Goal: Task Accomplishment & Management: Manage account settings

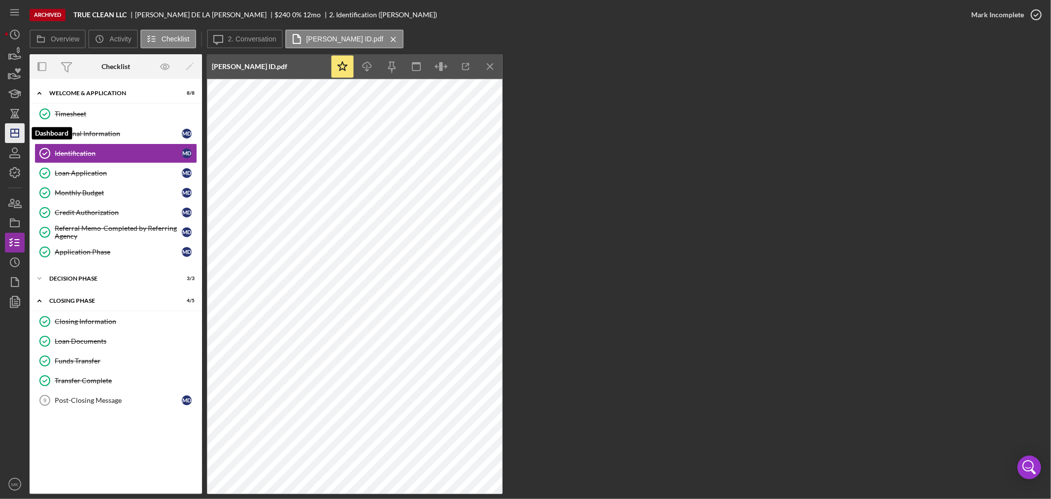
click at [18, 131] on icon "Icon/Dashboard" at bounding box center [14, 133] width 25 height 25
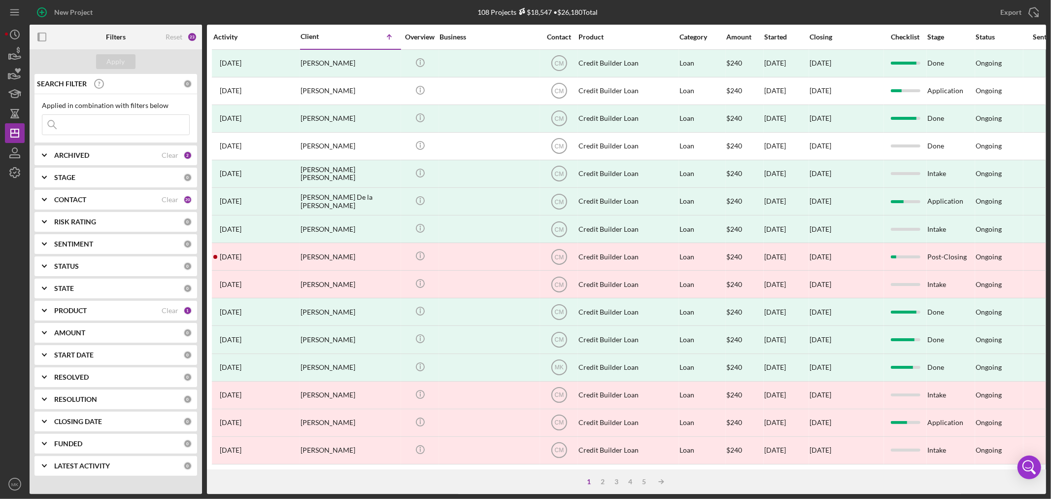
click at [68, 307] on b "PRODUCT" at bounding box center [70, 311] width 33 height 8
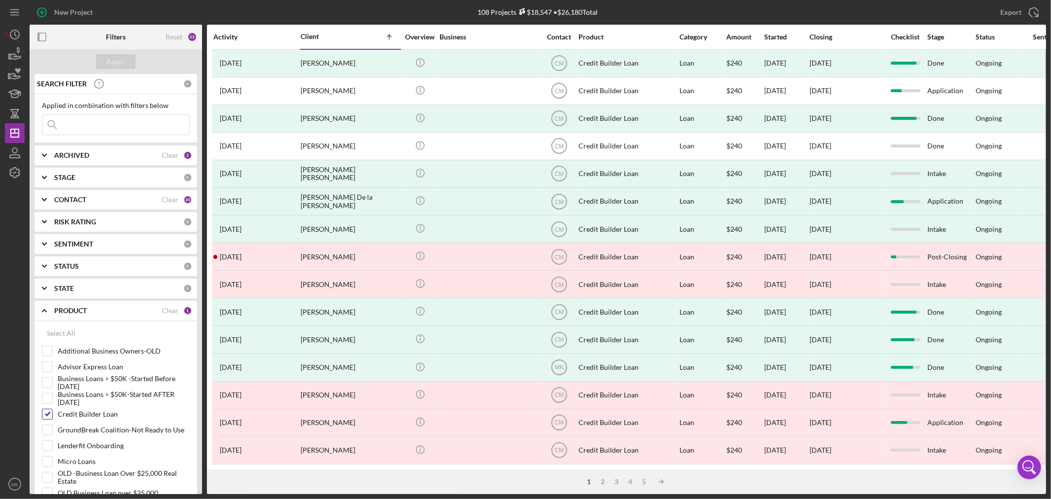
click at [47, 412] on input "Credit Builder Loan" at bounding box center [47, 414] width 10 height 10
checkbox input "false"
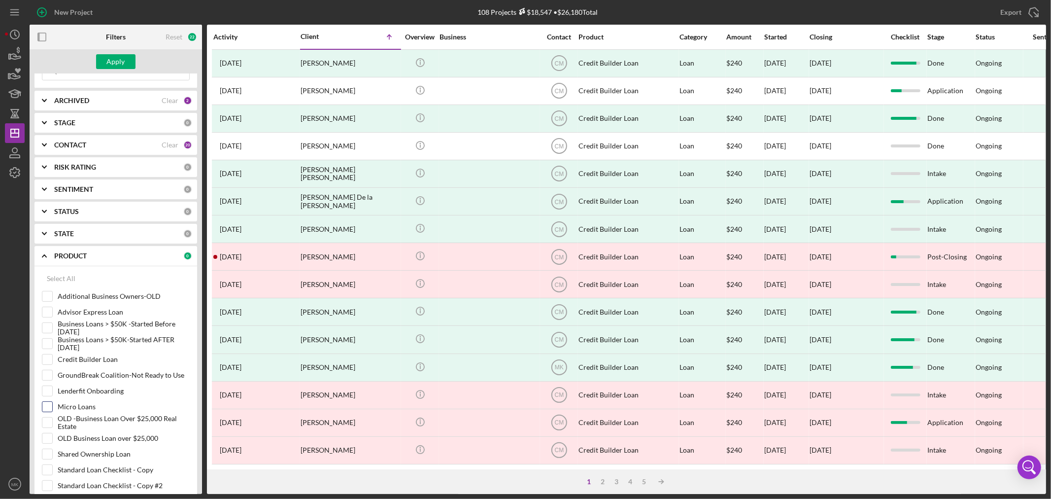
click at [46, 405] on input "Micro Loans" at bounding box center [47, 407] width 10 height 10
checkbox input "true"
click at [71, 97] on b "ARCHIVED" at bounding box center [71, 101] width 35 height 8
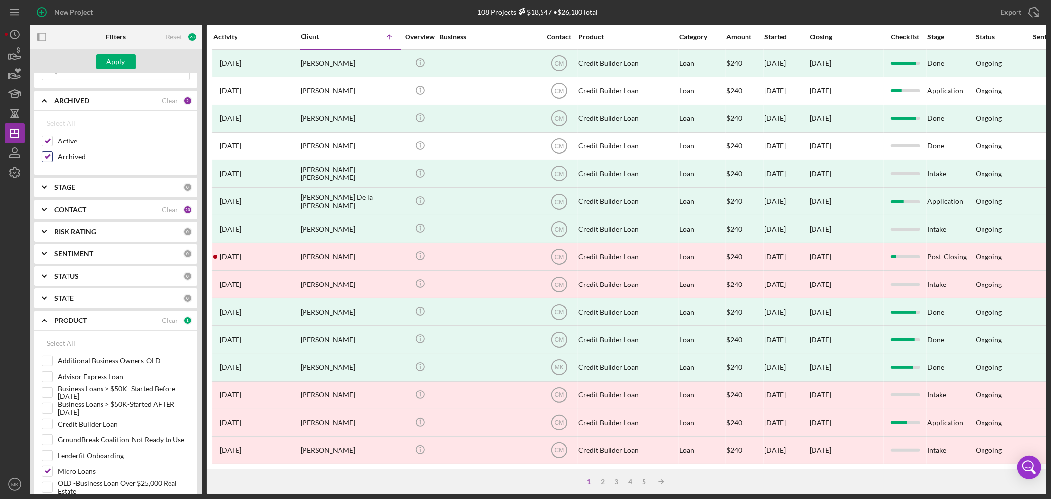
click at [47, 155] on input "Archived" at bounding box center [47, 157] width 10 height 10
checkbox input "false"
click at [116, 61] on div "Apply" at bounding box center [116, 61] width 18 height 15
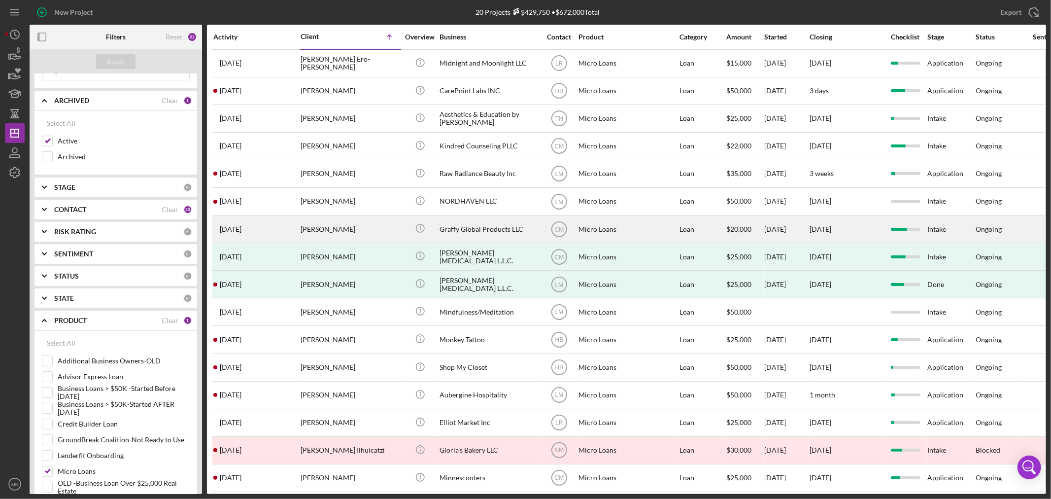
click at [487, 231] on div "Graffy Global Products LLC" at bounding box center [489, 229] width 99 height 26
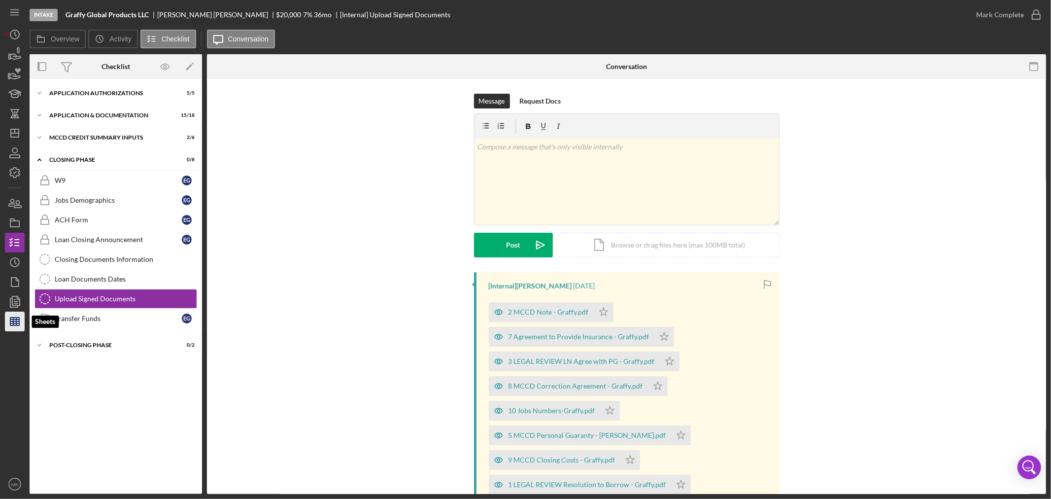
click at [13, 320] on line "button" at bounding box center [13, 321] width 0 height 8
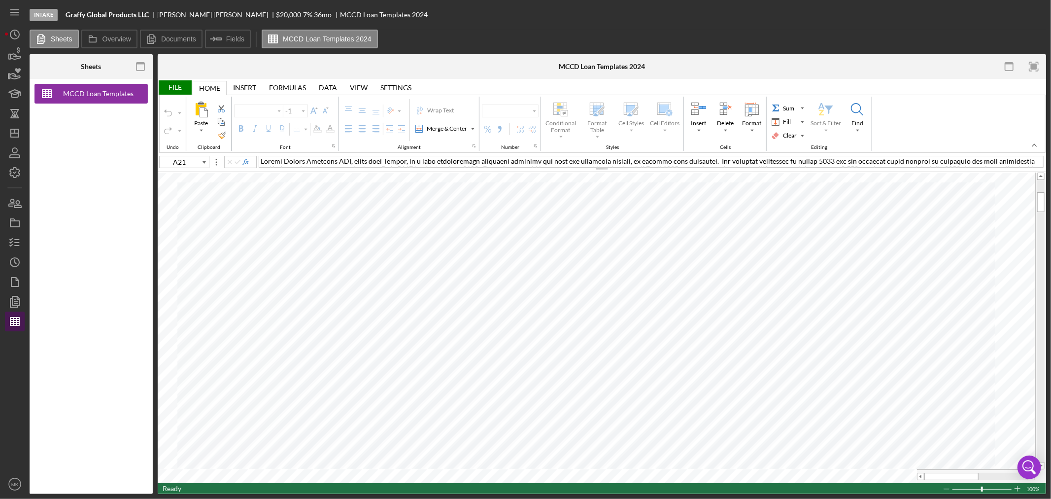
type input "Calibri"
type input "11"
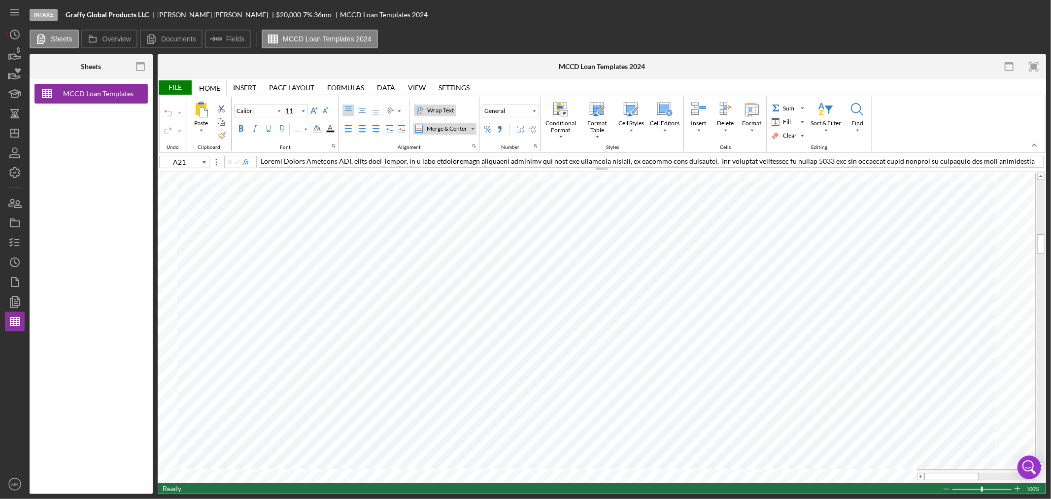
type input "D12"
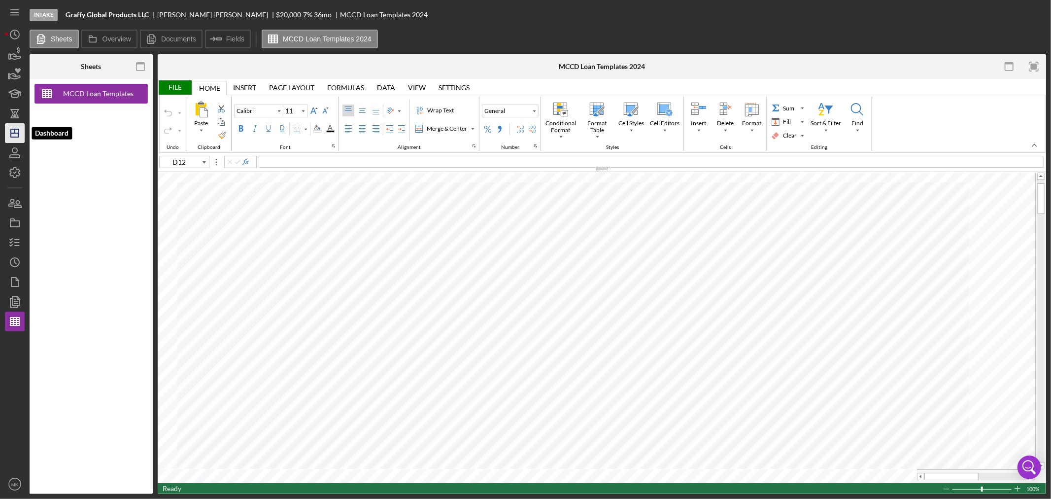
click at [18, 130] on polygon "button" at bounding box center [15, 133] width 8 height 8
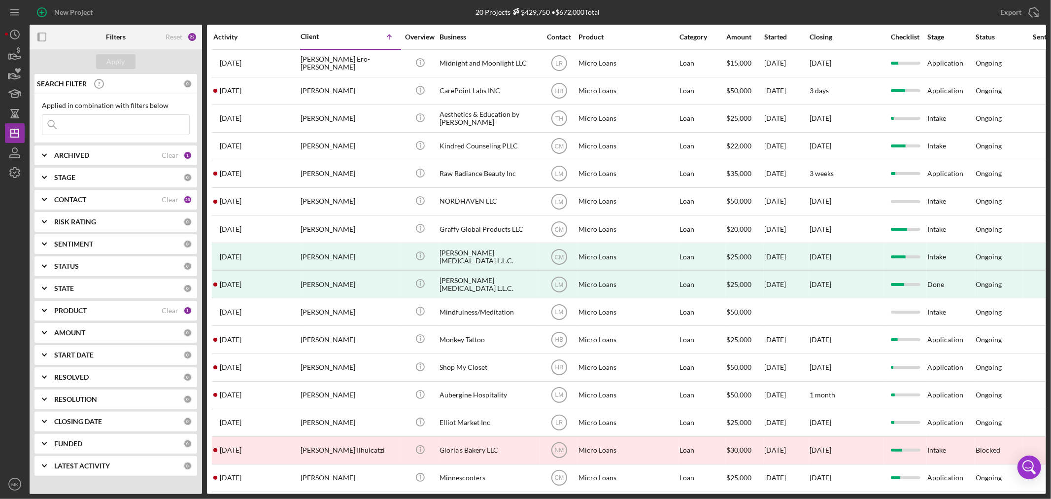
click at [67, 308] on b "PRODUCT" at bounding box center [70, 311] width 33 height 8
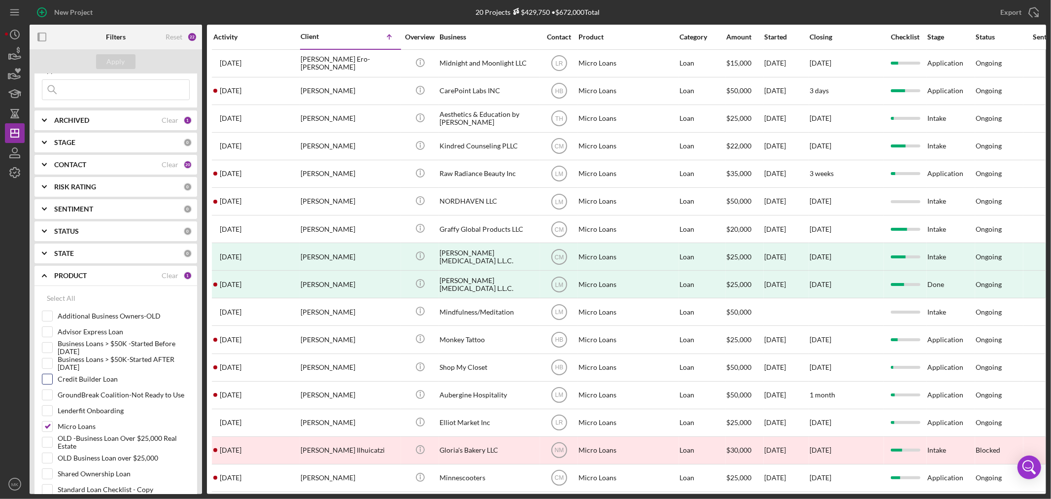
scroll to position [55, 0]
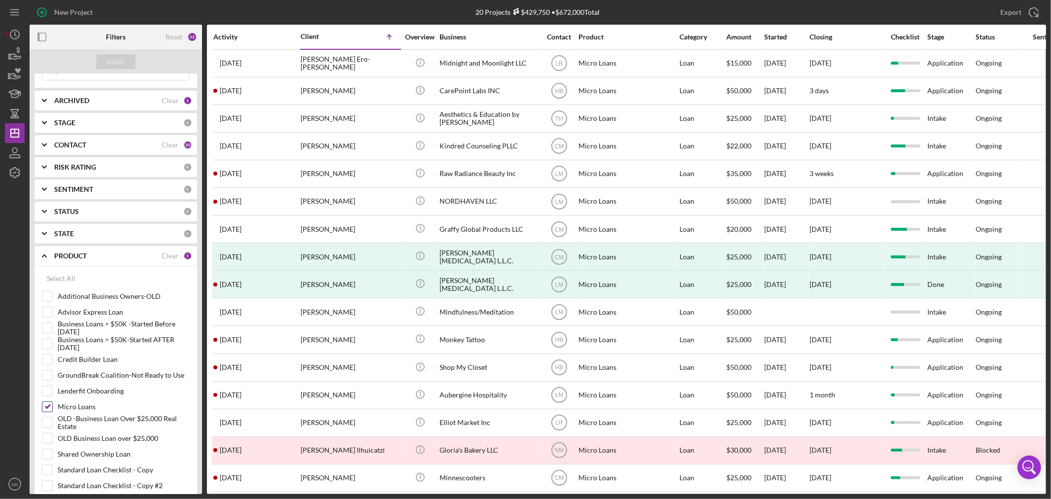
click at [49, 408] on input "Micro Loans" at bounding box center [47, 407] width 10 height 10
checkbox input "false"
click at [48, 358] on input "Credit Builder Loan" at bounding box center [47, 359] width 10 height 10
checkbox input "true"
click at [116, 62] on div "Apply" at bounding box center [116, 61] width 18 height 15
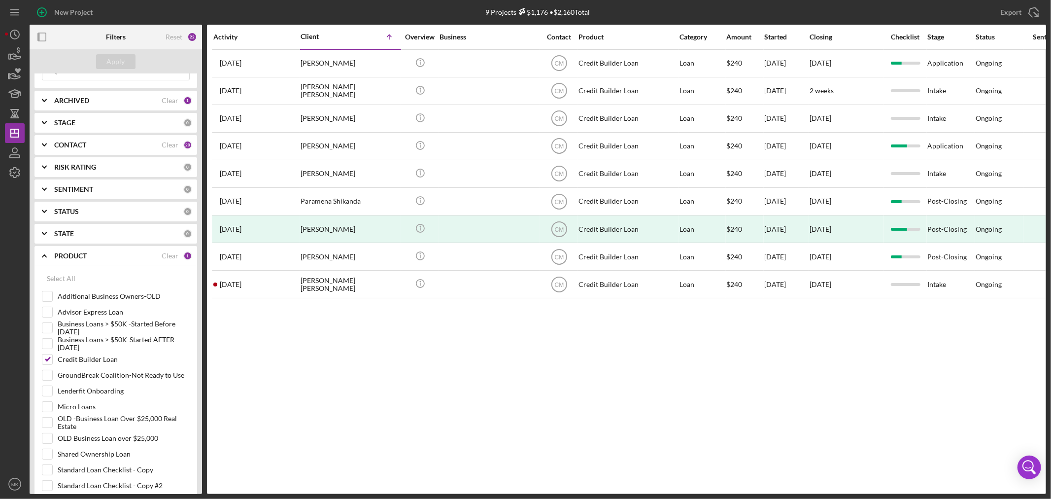
click at [45, 99] on icon "Icon/Expander" at bounding box center [44, 100] width 25 height 25
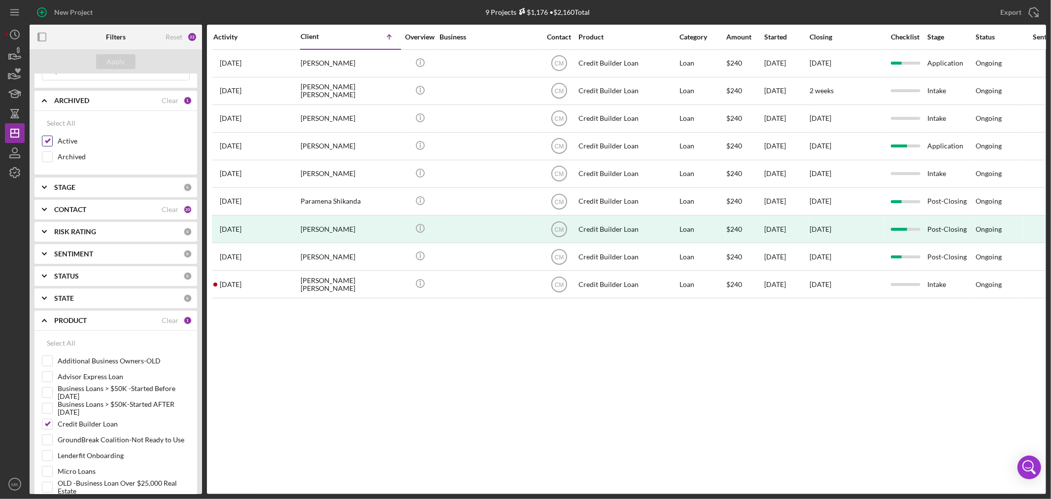
click at [47, 141] on input "Active" at bounding box center [47, 141] width 10 height 10
checkbox input "false"
click at [47, 157] on input "Archived" at bounding box center [47, 157] width 10 height 10
checkbox input "true"
click at [122, 60] on div "Apply" at bounding box center [116, 61] width 18 height 15
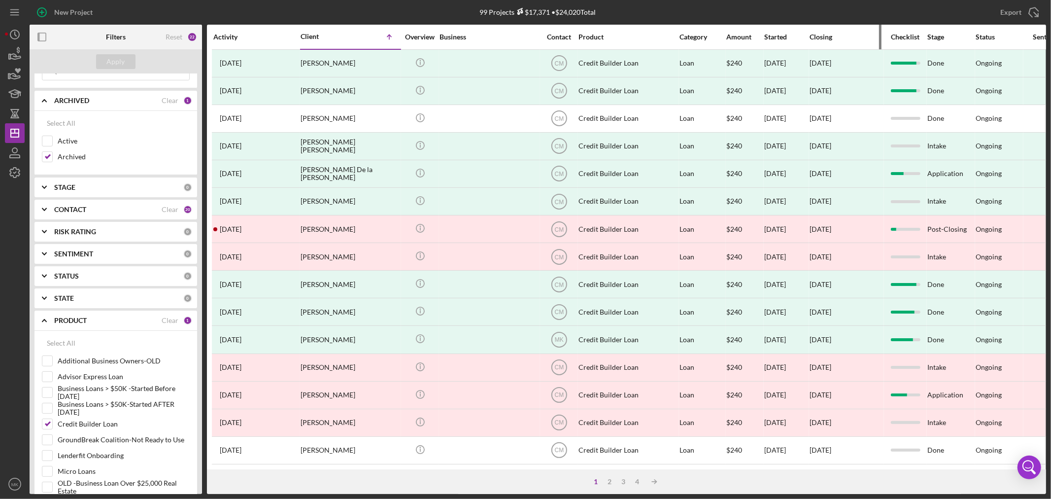
click at [829, 36] on div "Closing" at bounding box center [847, 37] width 74 height 8
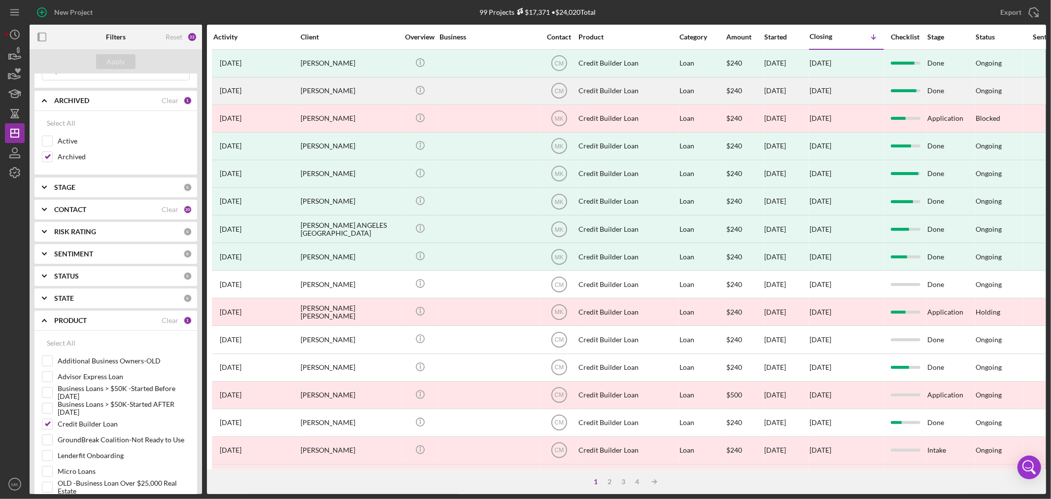
click at [326, 87] on div "[PERSON_NAME]" at bounding box center [350, 91] width 99 height 26
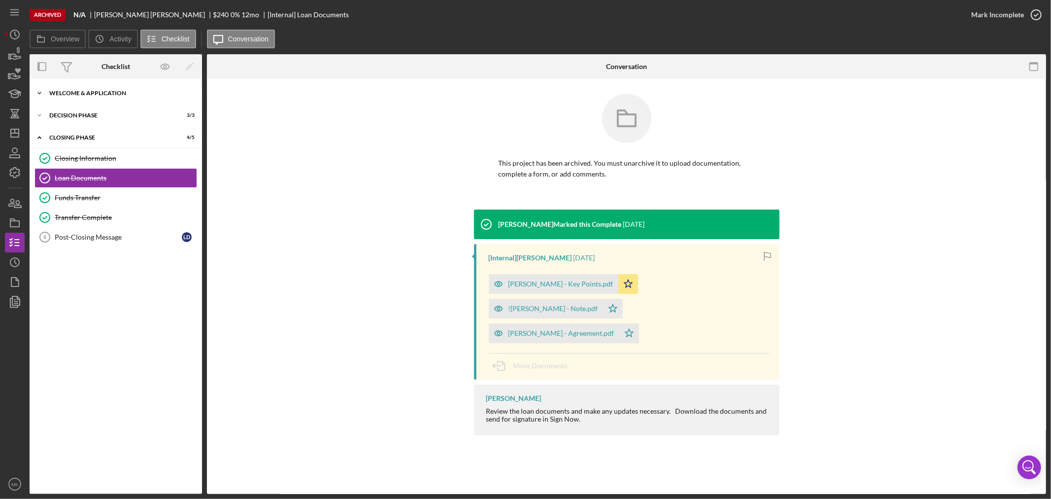
click at [40, 94] on polyline at bounding box center [39, 93] width 3 height 2
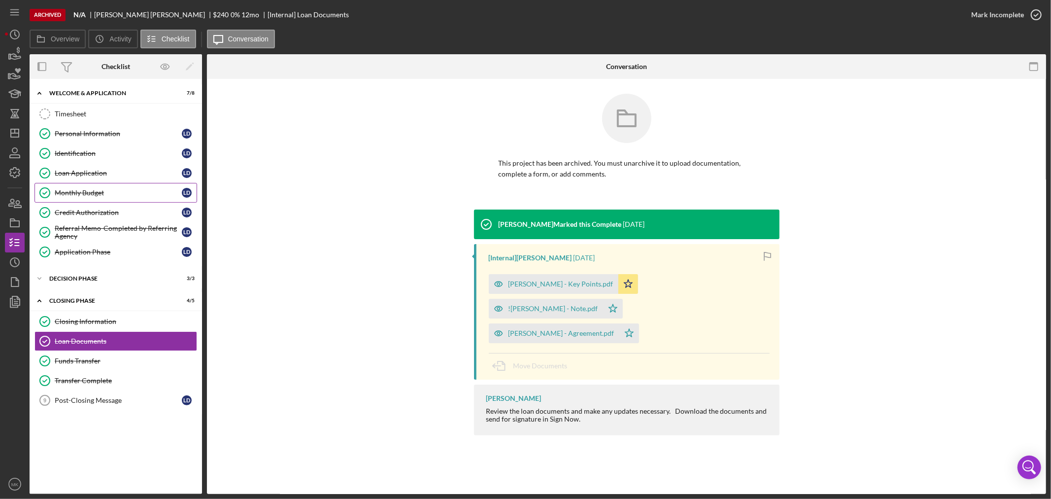
click at [121, 195] on div "Monthly Budget" at bounding box center [118, 193] width 127 height 8
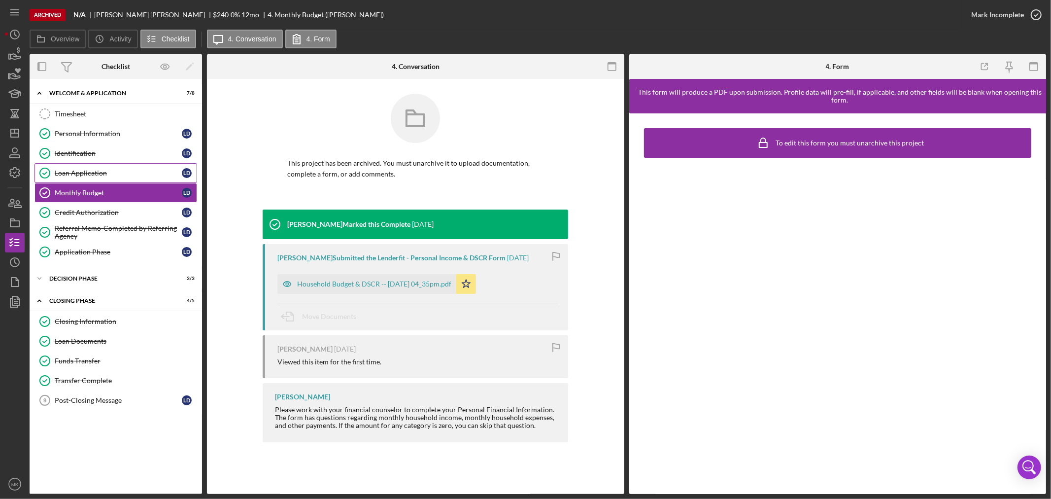
click at [116, 172] on div "Loan Application" at bounding box center [118, 173] width 127 height 8
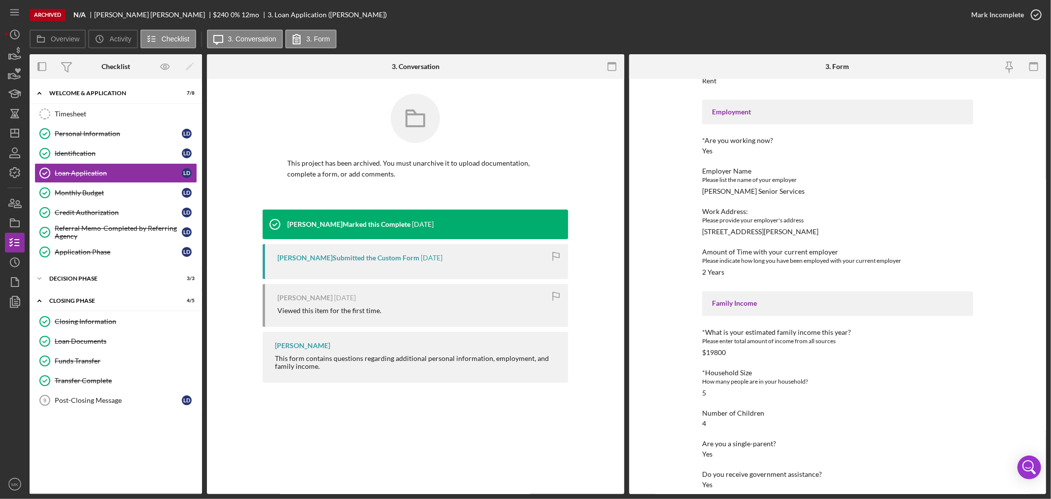
scroll to position [273, 0]
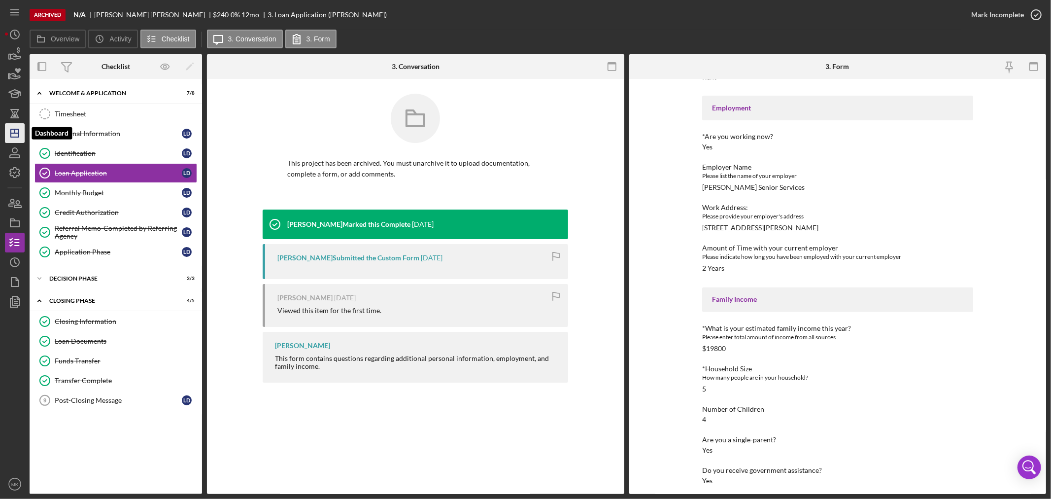
click at [14, 134] on icon "Icon/Dashboard" at bounding box center [14, 133] width 25 height 25
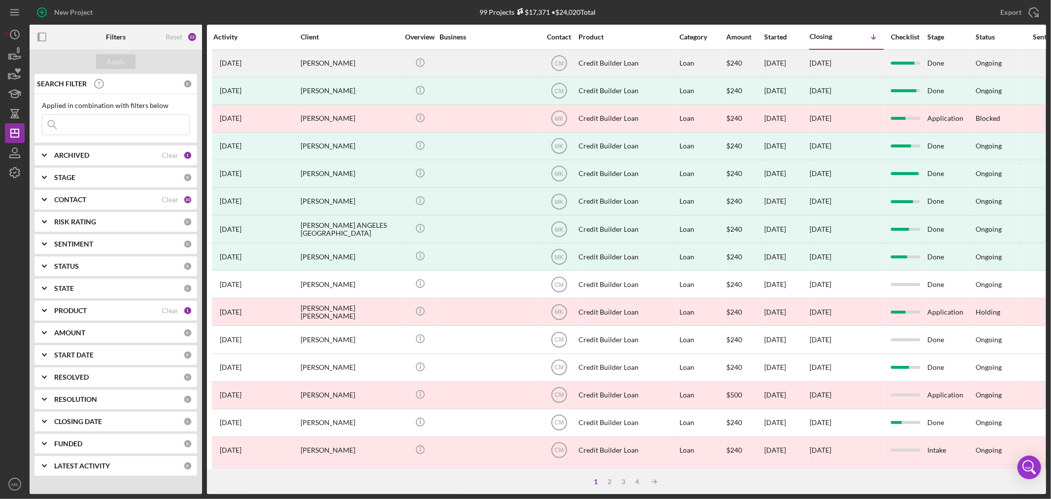
click at [325, 60] on div "[PERSON_NAME]" at bounding box center [350, 63] width 99 height 26
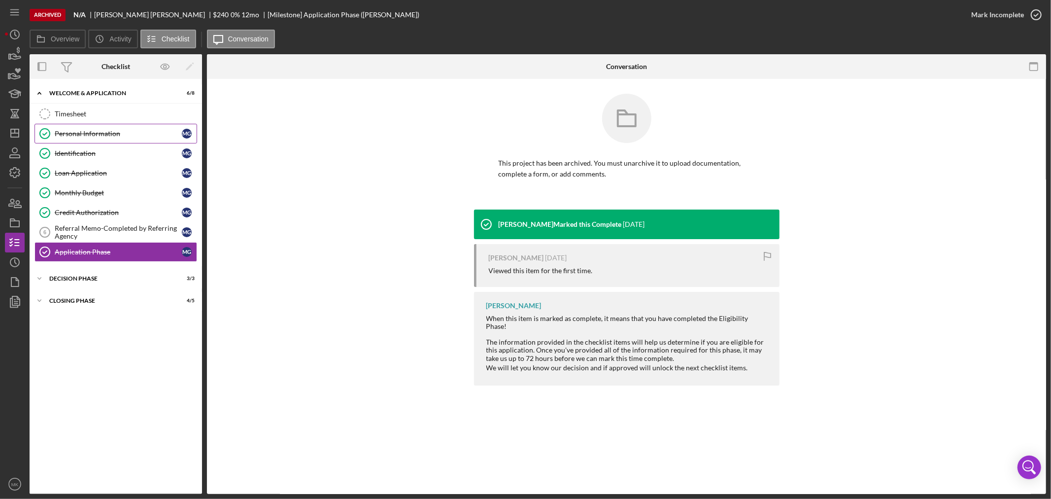
click at [102, 135] on div "Personal Information" at bounding box center [118, 134] width 127 height 8
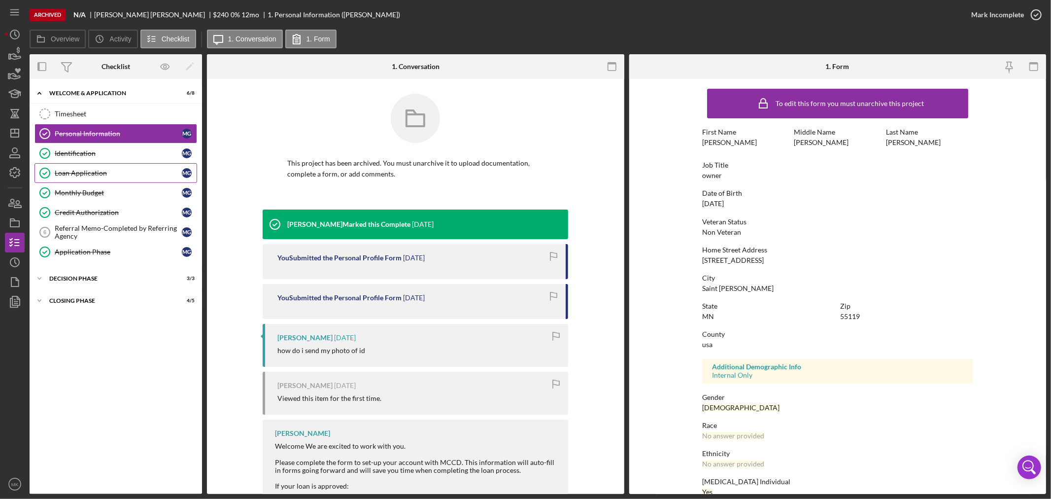
click at [126, 176] on div "Loan Application" at bounding box center [118, 173] width 127 height 8
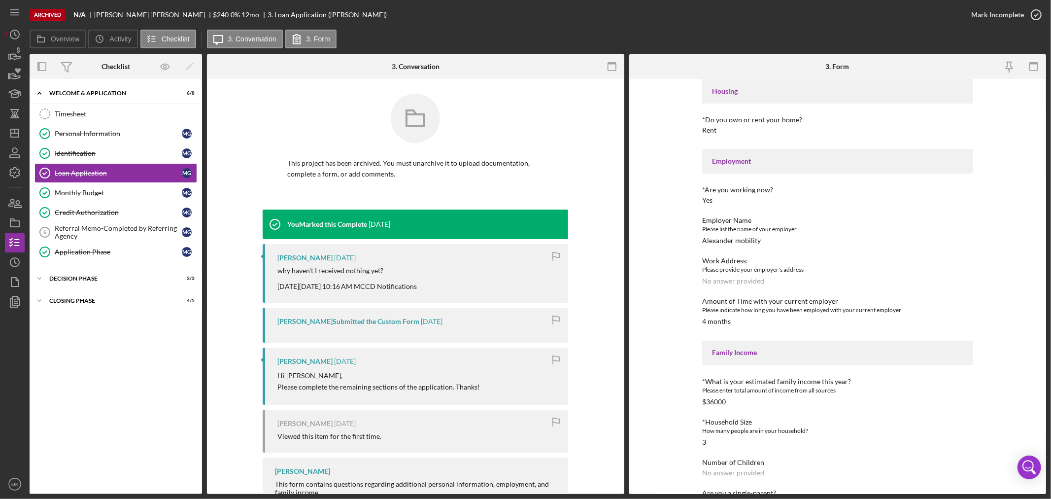
scroll to position [273, 0]
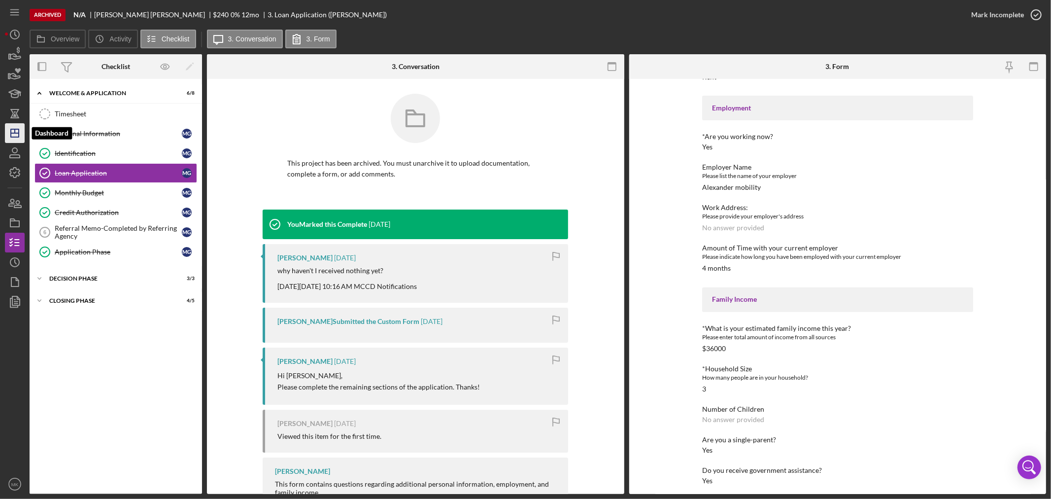
click at [15, 135] on icon "Icon/Dashboard" at bounding box center [14, 133] width 25 height 25
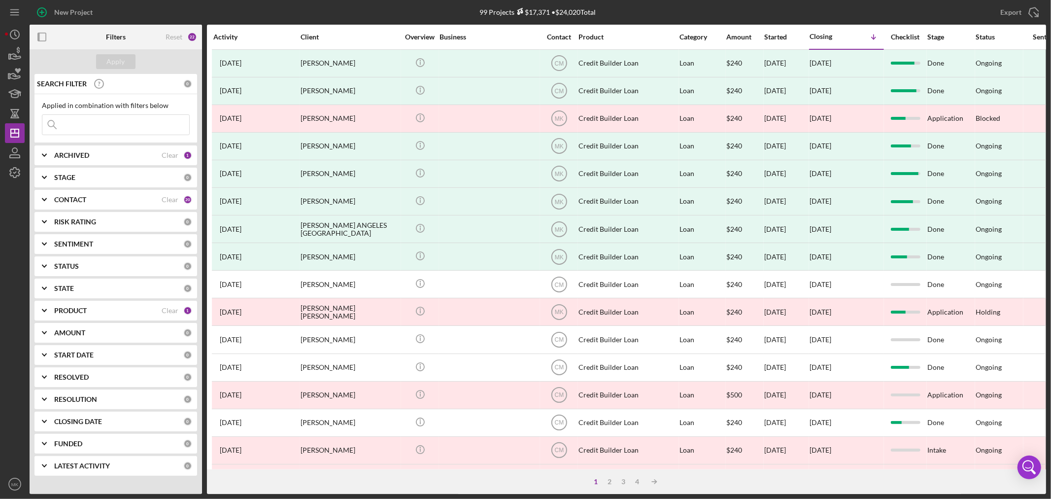
click at [97, 127] on input at bounding box center [115, 125] width 147 height 20
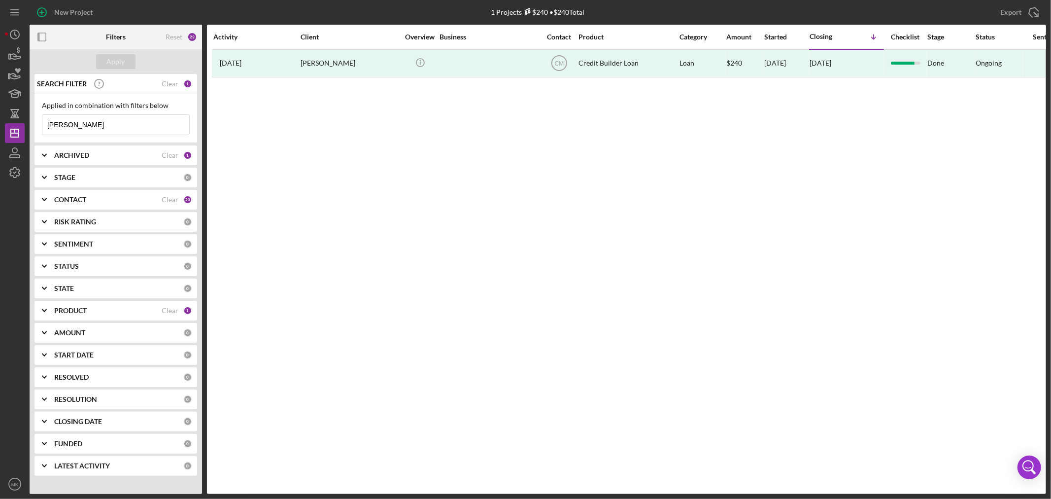
click at [71, 125] on input "[PERSON_NAME]" at bounding box center [115, 125] width 147 height 20
drag, startPoint x: 71, startPoint y: 125, endPoint x: -152, endPoint y: 120, distance: 223.3
click at [0, 120] on html "New Project 1 Projects $240 • $240 Total Export Icon/Export Filters Reset 23 Ap…" at bounding box center [525, 249] width 1051 height 499
type input "gbondo"
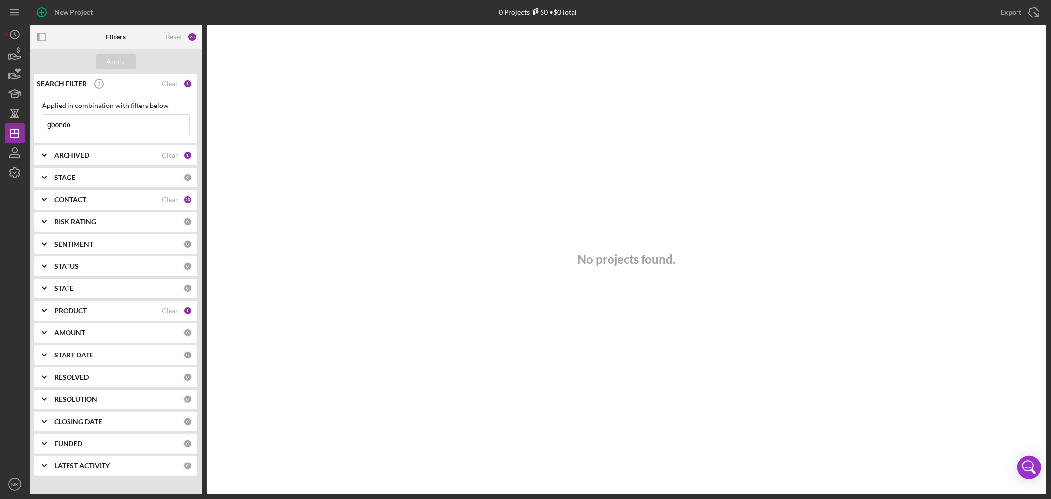
drag, startPoint x: 77, startPoint y: 126, endPoint x: 0, endPoint y: 120, distance: 76.6
click at [3, 121] on div "New Project 0 Projects $0 • $0 Total Export Icon/Export Filters Reset 23 Apply …" at bounding box center [525, 249] width 1051 height 499
click at [118, 61] on div "Apply" at bounding box center [116, 61] width 18 height 15
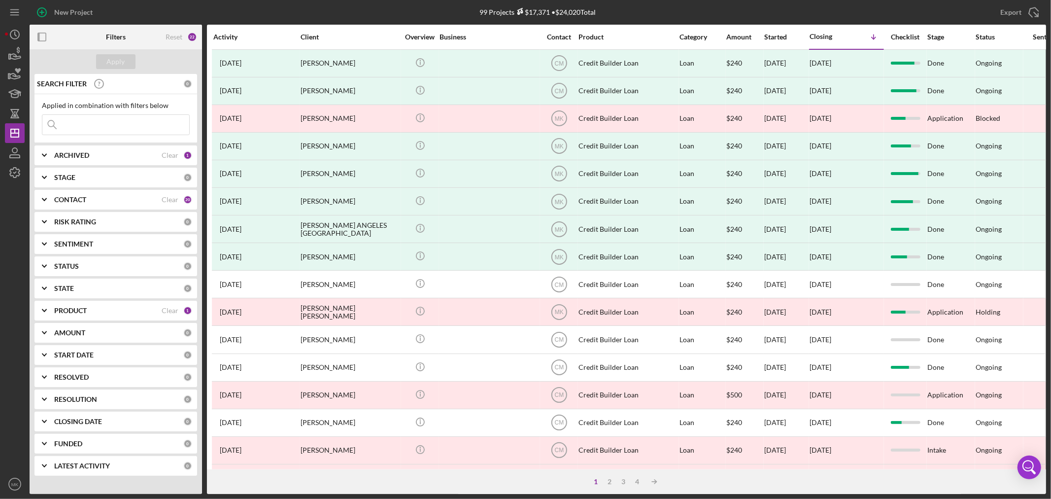
click at [106, 121] on input at bounding box center [115, 125] width 147 height 20
type input "gbondo"
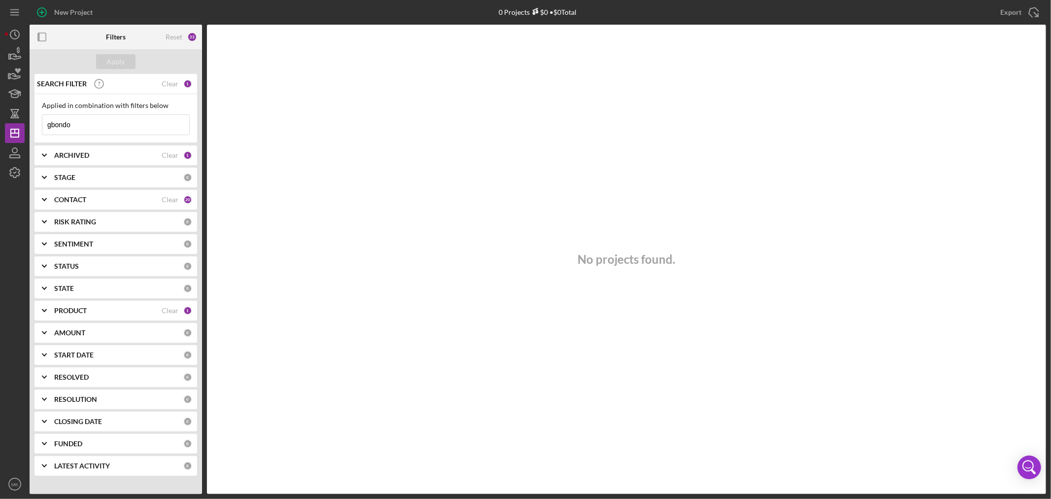
drag, startPoint x: 78, startPoint y: 121, endPoint x: -73, endPoint y: 114, distance: 151.0
click at [0, 114] on html "New Project 0 Projects $0 • $0 Total Export Icon/Export Filters Reset 23 Apply …" at bounding box center [525, 249] width 1051 height 499
click at [125, 61] on button "Apply" at bounding box center [115, 61] width 39 height 15
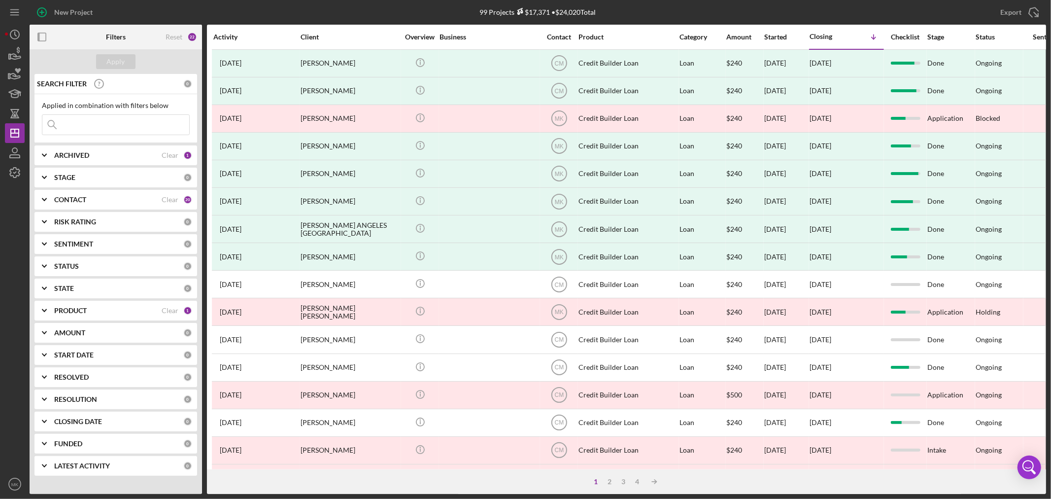
click at [98, 119] on input at bounding box center [115, 125] width 147 height 20
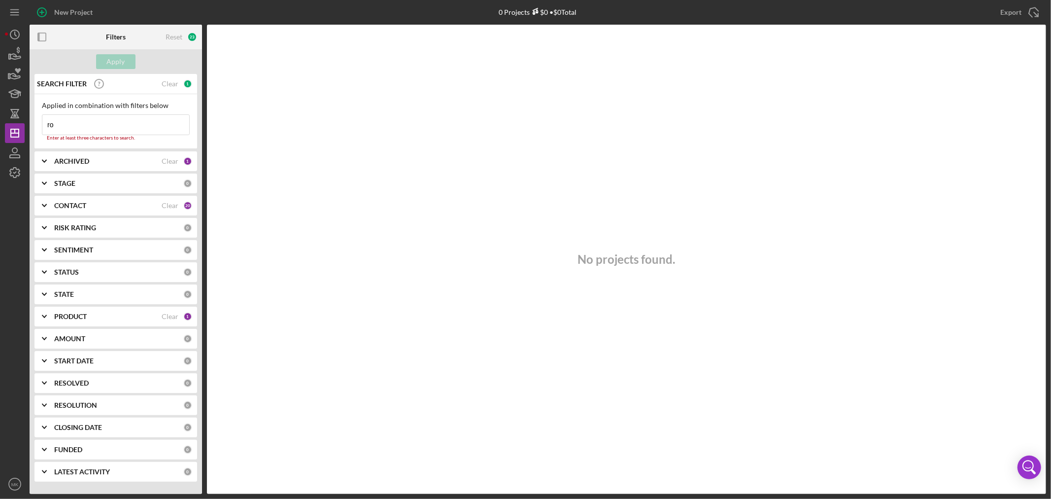
type input "r"
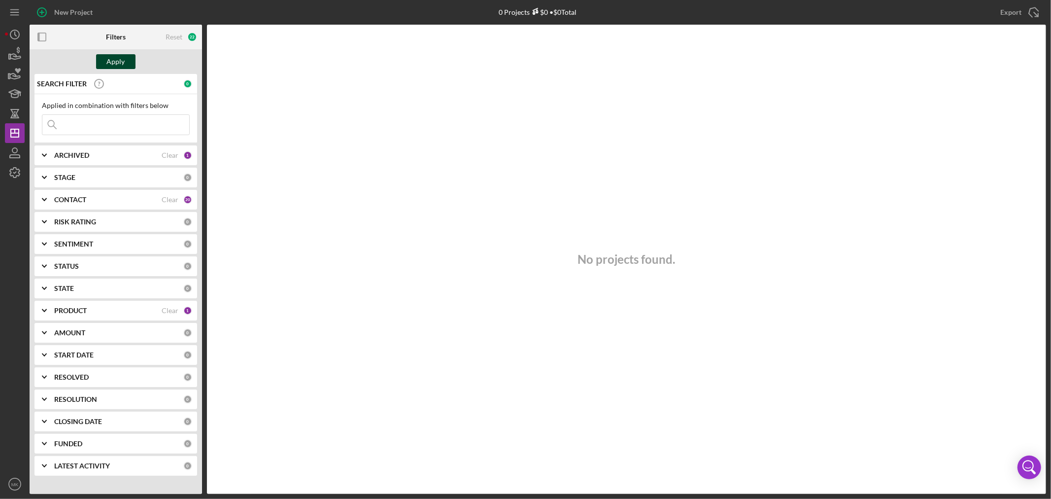
click at [119, 62] on div "Apply" at bounding box center [116, 61] width 18 height 15
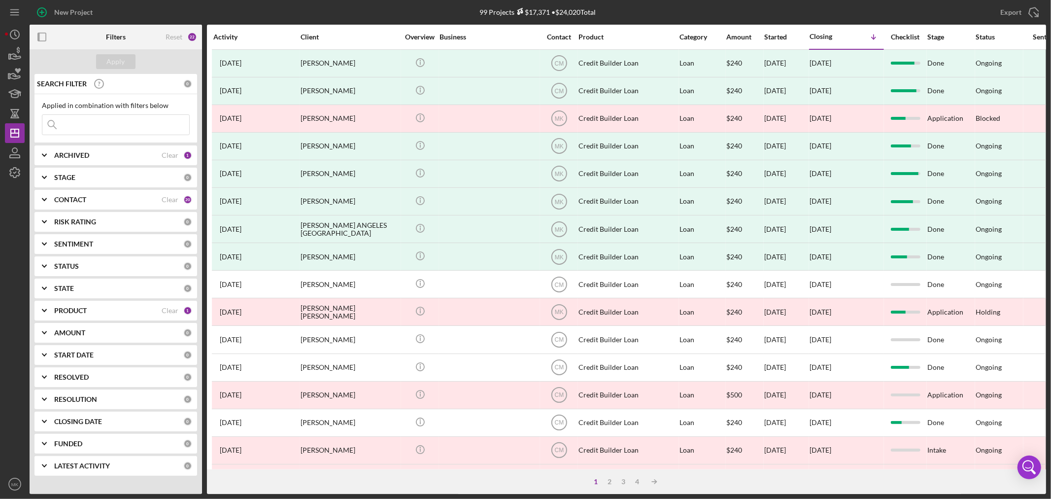
click at [95, 126] on input at bounding box center [115, 125] width 147 height 20
type input "[PERSON_NAME]"
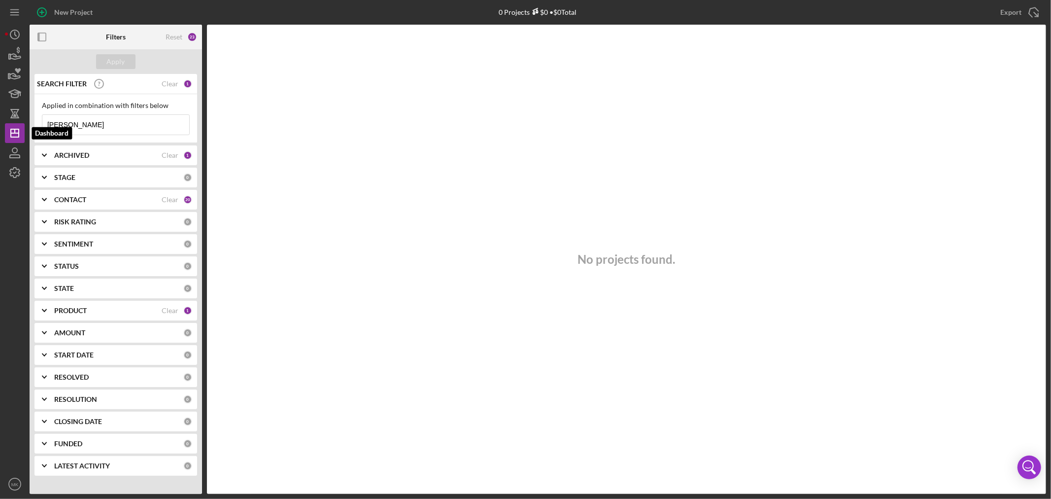
drag, startPoint x: 79, startPoint y: 126, endPoint x: -57, endPoint y: 127, distance: 136.0
click at [0, 127] on html "New Project 0 Projects $0 • $0 Total Export Icon/Export Filters Reset 23 Apply …" at bounding box center [525, 249] width 1051 height 499
click at [125, 63] on button "Apply" at bounding box center [115, 61] width 39 height 15
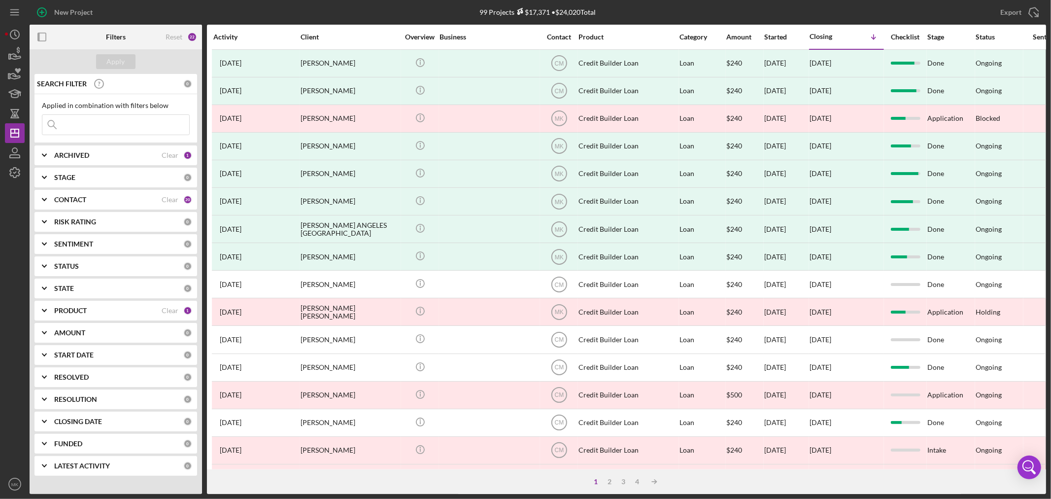
click at [99, 123] on input at bounding box center [115, 125] width 147 height 20
type input "[PERSON_NAME]"
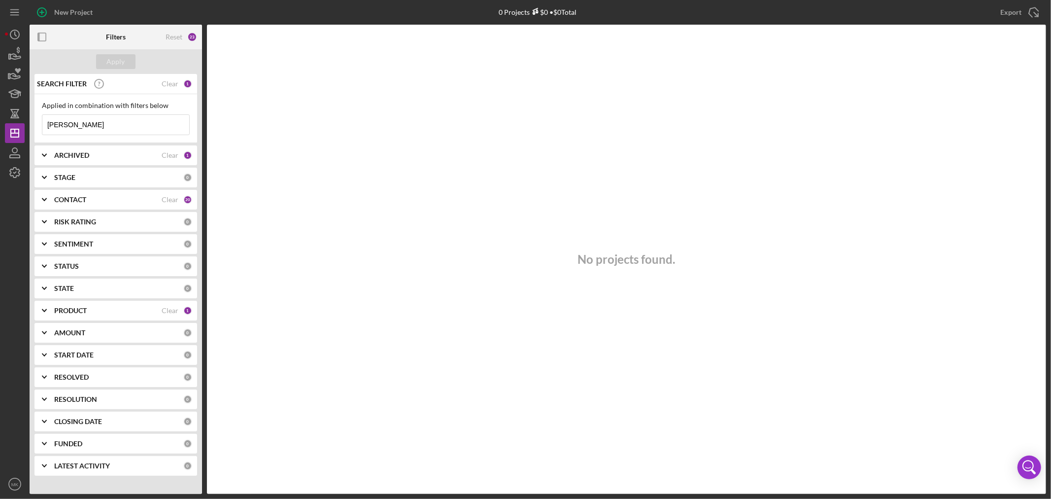
drag, startPoint x: 89, startPoint y: 122, endPoint x: -46, endPoint y: 111, distance: 135.5
click at [0, 111] on html "New Project 0 Projects $0 • $0 Total Export Icon/Export Filters Reset 23 Apply …" at bounding box center [525, 249] width 1051 height 499
click at [121, 59] on div "Apply" at bounding box center [116, 61] width 18 height 15
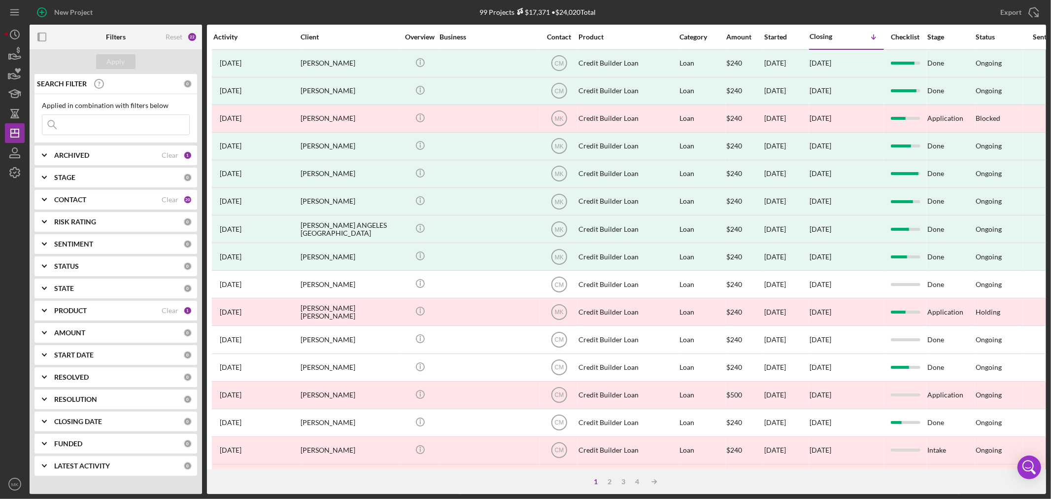
click at [44, 153] on icon "Icon/Expander" at bounding box center [44, 155] width 25 height 25
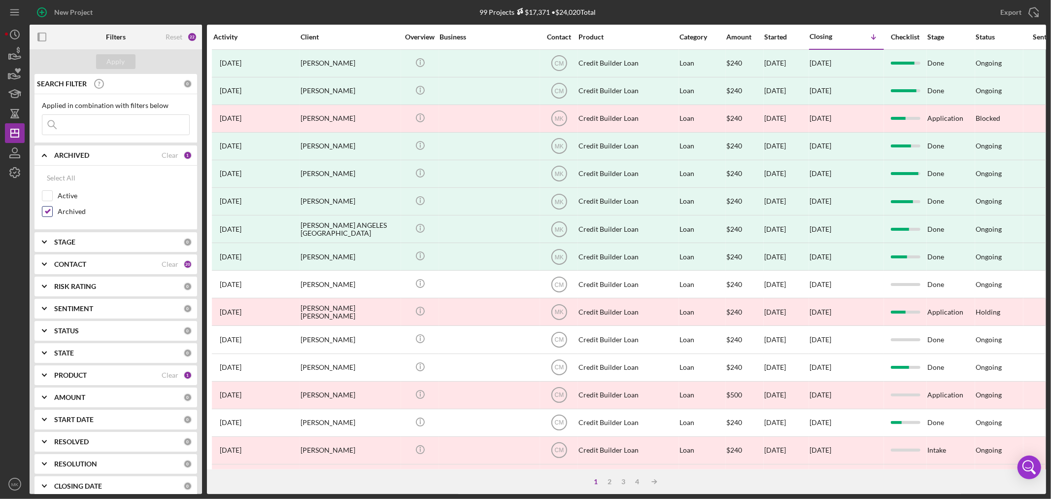
click at [48, 209] on input "Archived" at bounding box center [47, 211] width 10 height 10
checkbox input "false"
click at [49, 194] on input "Active" at bounding box center [47, 196] width 10 height 10
checkbox input "true"
click at [123, 60] on div "Apply" at bounding box center [116, 61] width 18 height 15
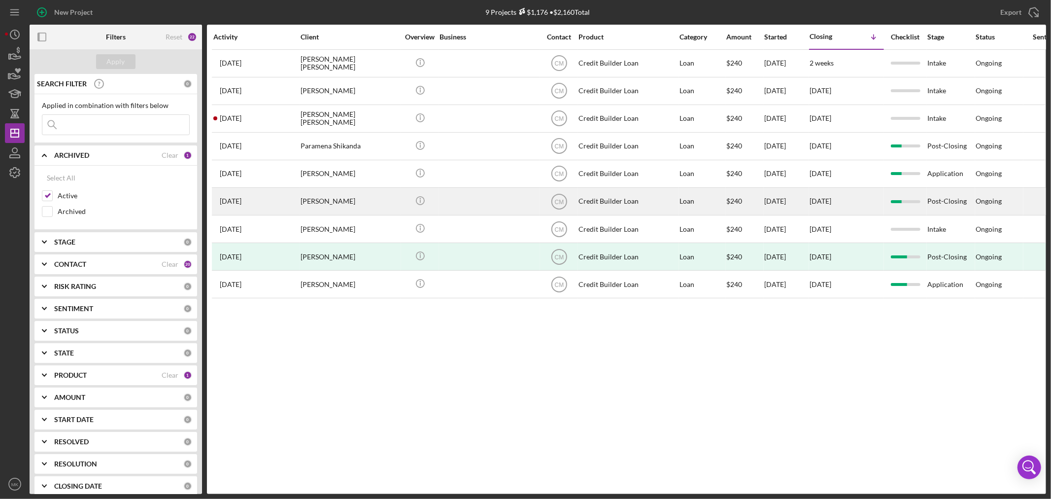
click at [329, 201] on div "[PERSON_NAME]" at bounding box center [350, 201] width 99 height 26
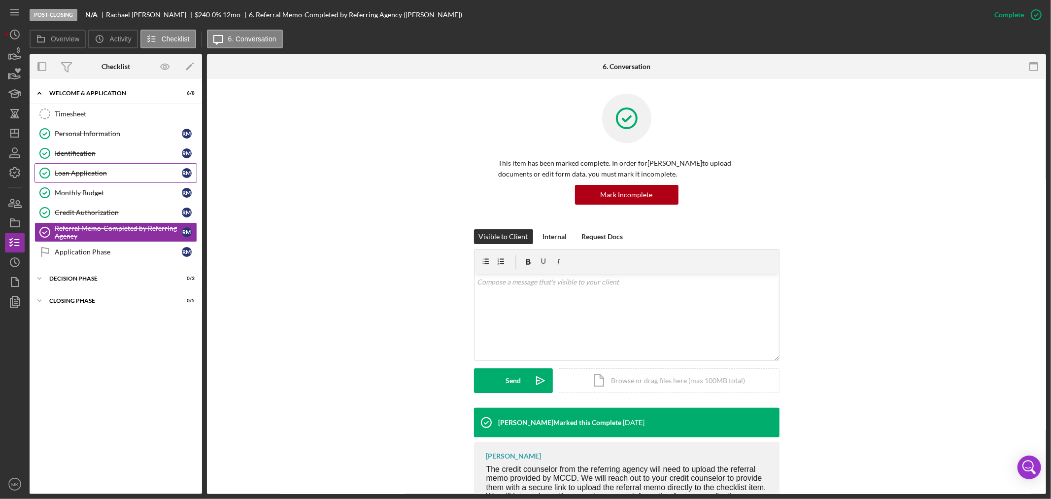
click at [114, 171] on div "Loan Application" at bounding box center [118, 173] width 127 height 8
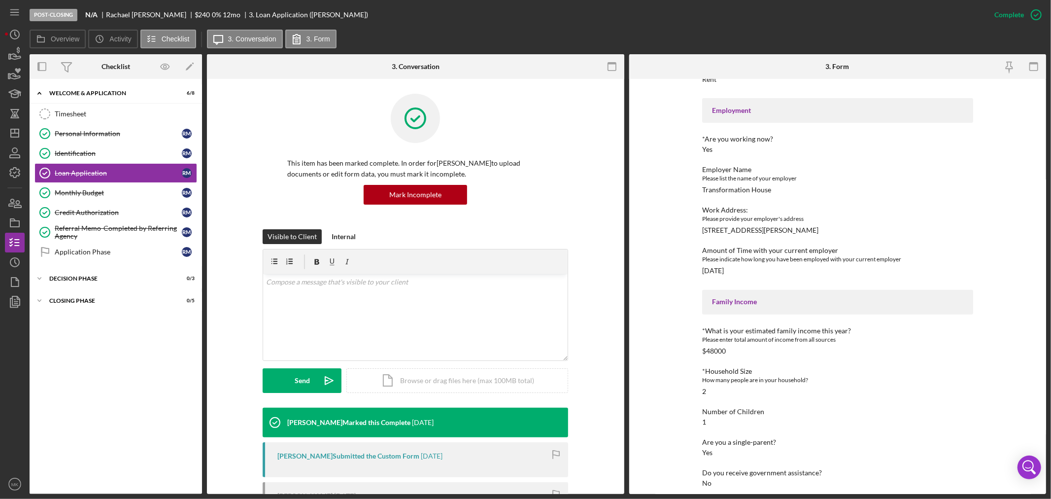
scroll to position [273, 0]
click at [17, 134] on icon "Icon/Dashboard" at bounding box center [14, 133] width 25 height 25
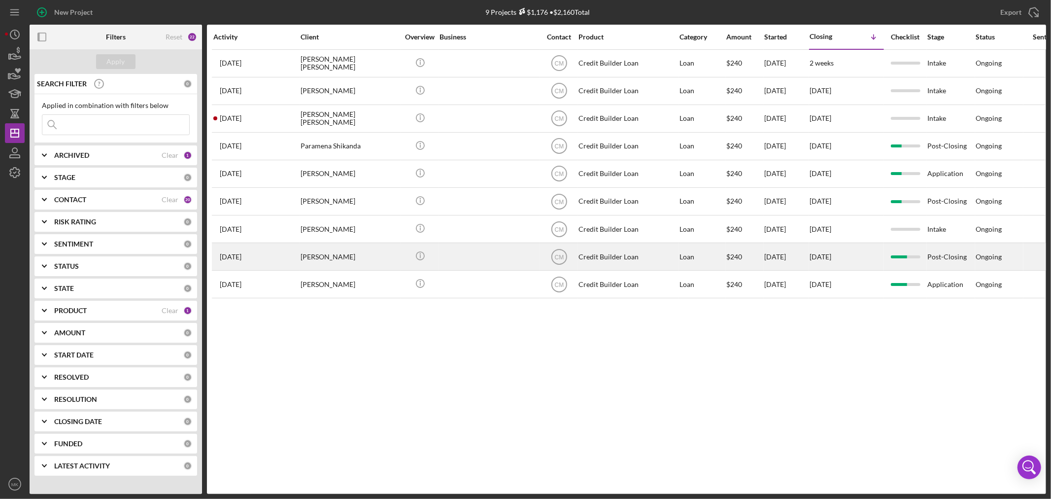
click at [323, 257] on div "[PERSON_NAME]" at bounding box center [350, 256] width 99 height 26
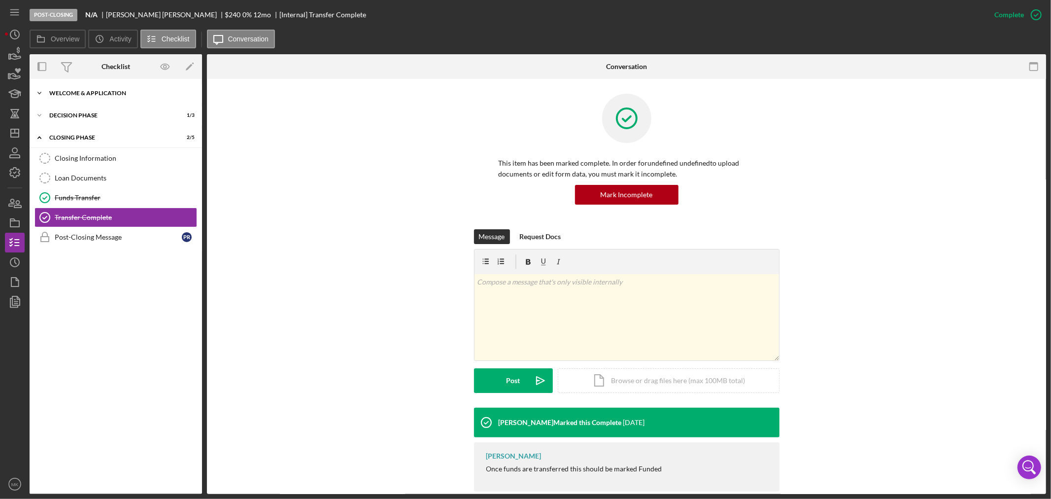
click at [90, 91] on div "Welcome & Application" at bounding box center [119, 93] width 140 height 6
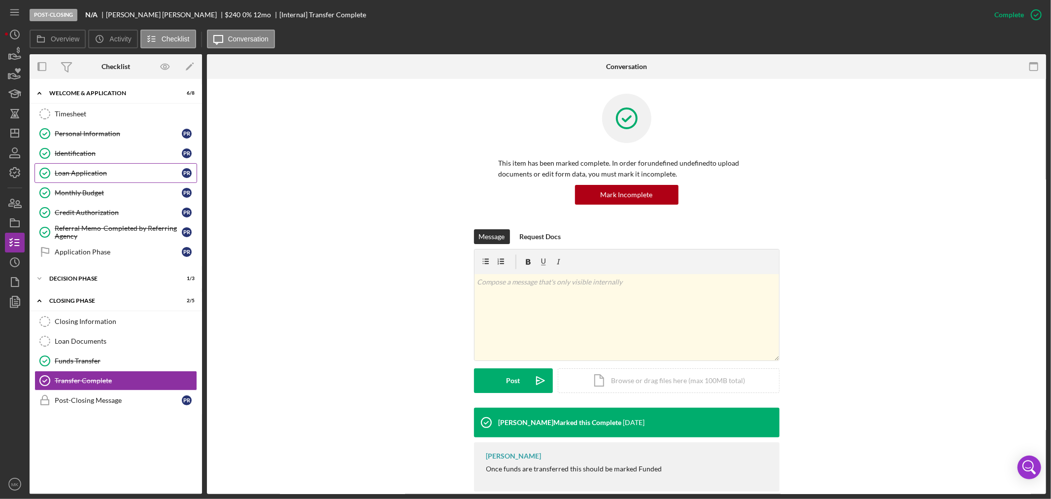
click at [103, 167] on link "Loan Application Loan Application P R" at bounding box center [115, 173] width 163 height 20
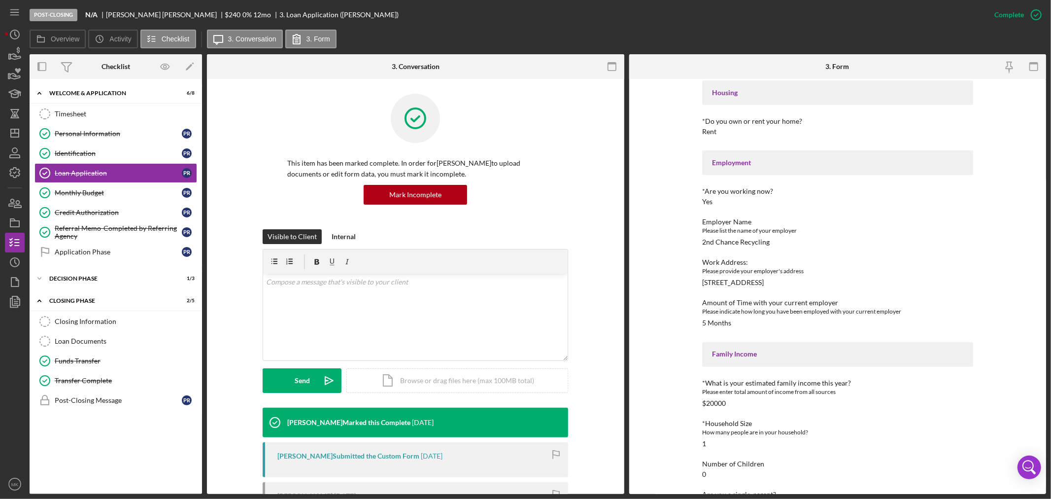
scroll to position [273, 0]
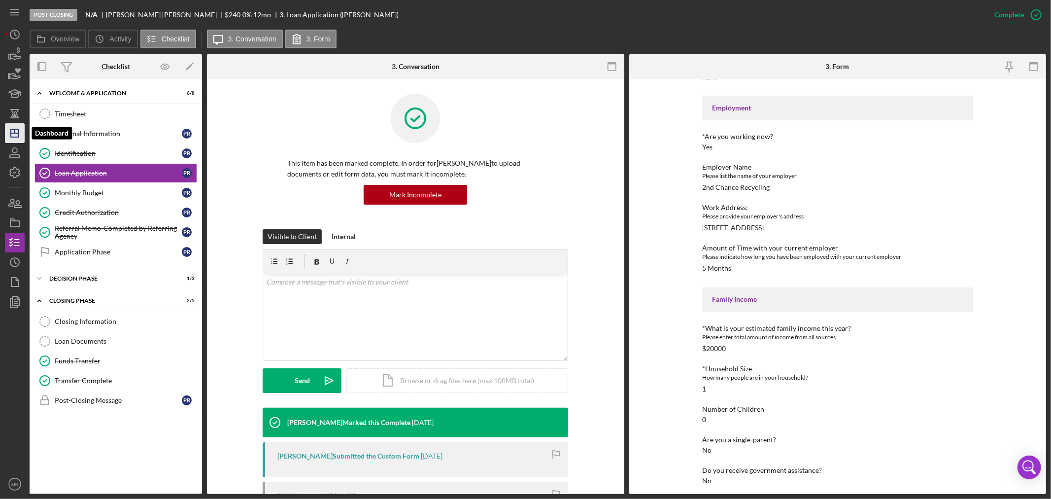
click at [17, 133] on line "button" at bounding box center [15, 133] width 8 height 0
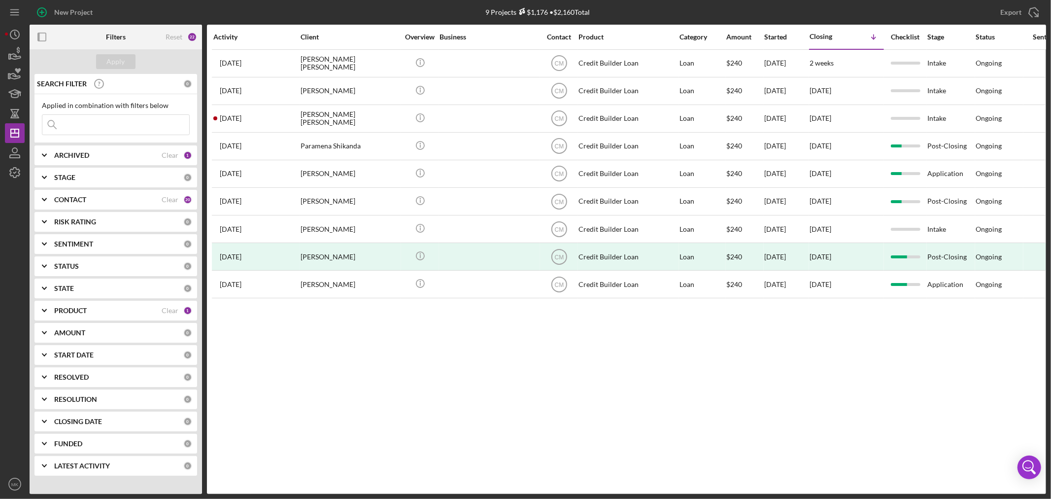
click at [100, 155] on div "ARCHIVED" at bounding box center [107, 155] width 107 height 8
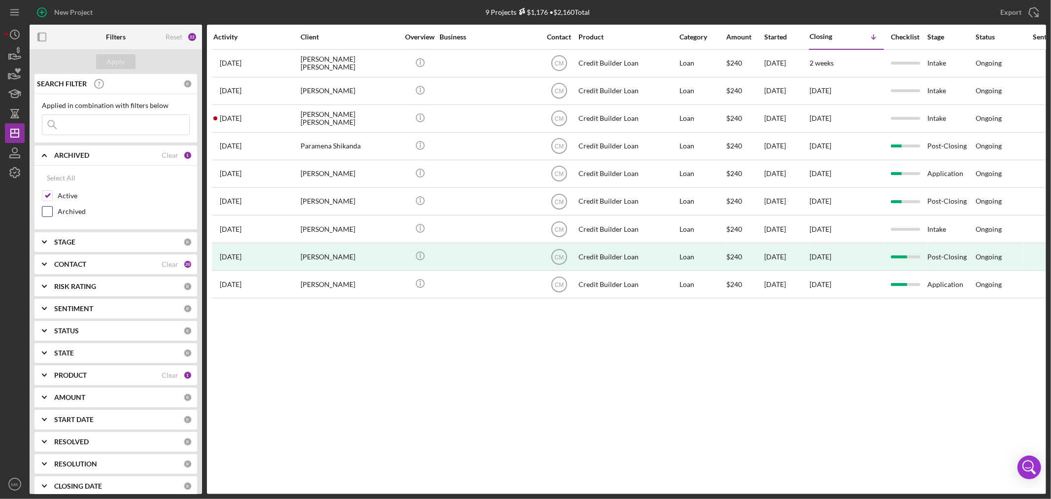
click at [47, 211] on input "Archived" at bounding box center [47, 211] width 10 height 10
checkbox input "true"
click at [117, 61] on div "Apply" at bounding box center [116, 61] width 18 height 15
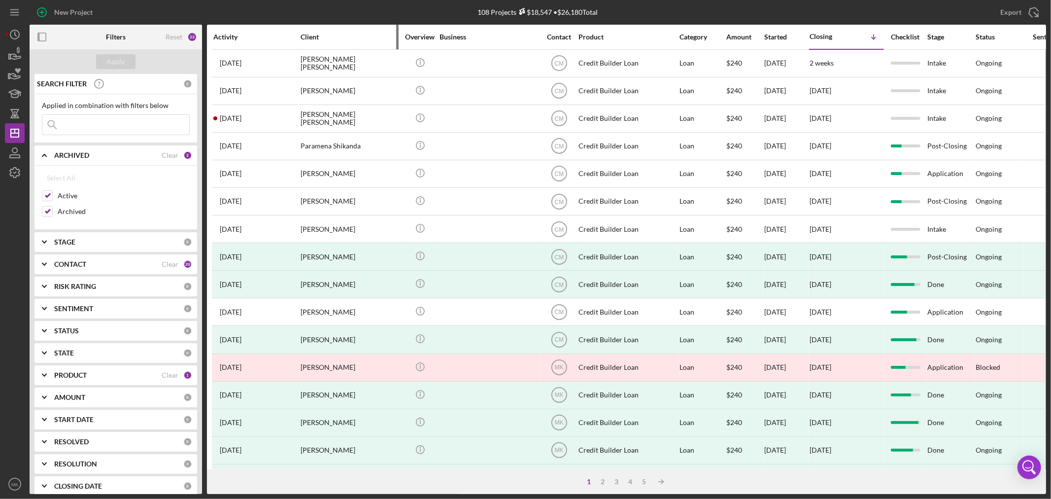
click at [316, 36] on div "Client" at bounding box center [350, 37] width 99 height 8
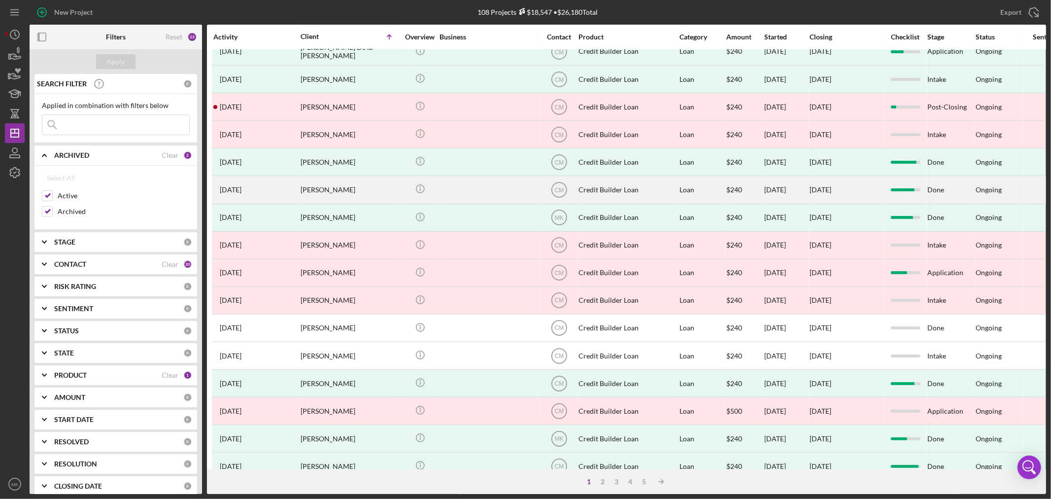
scroll to position [295, 0]
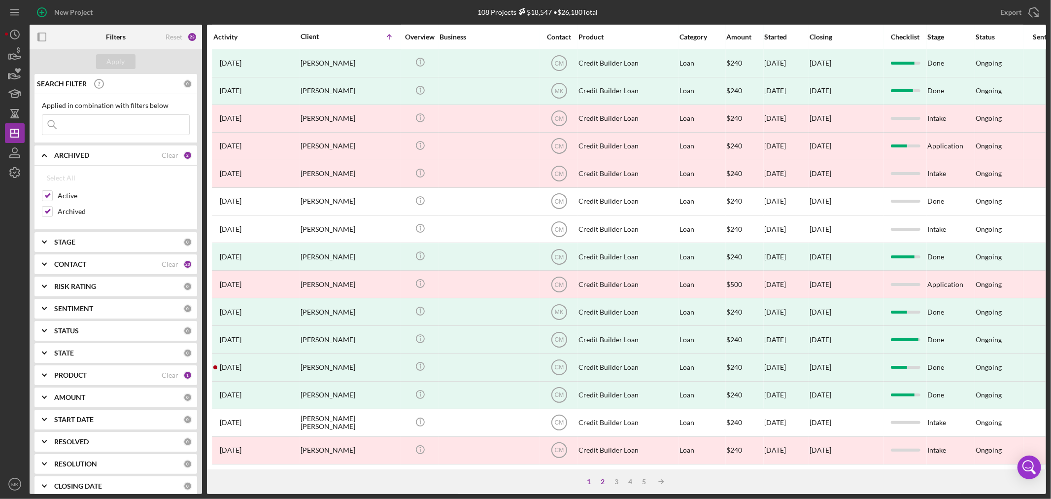
click at [601, 480] on div "2" at bounding box center [603, 482] width 14 height 8
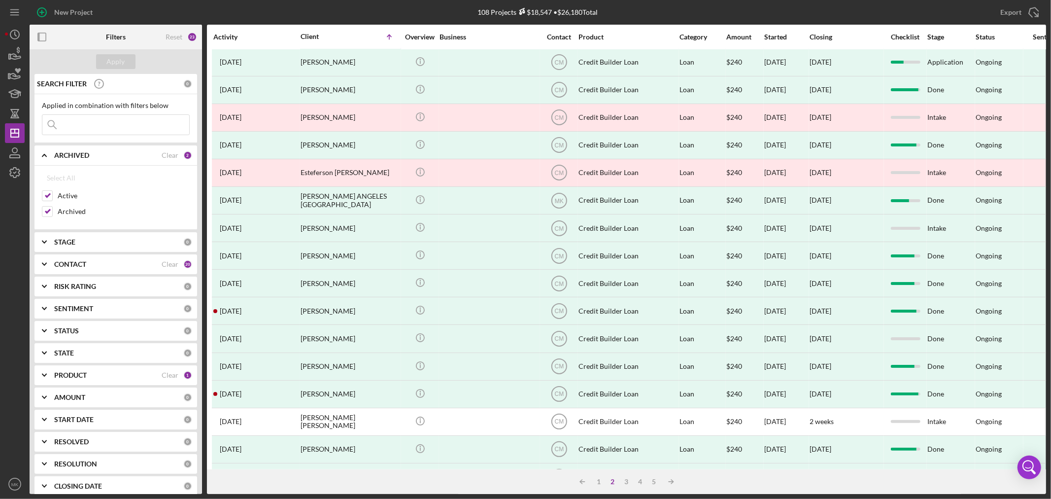
scroll to position [0, 0]
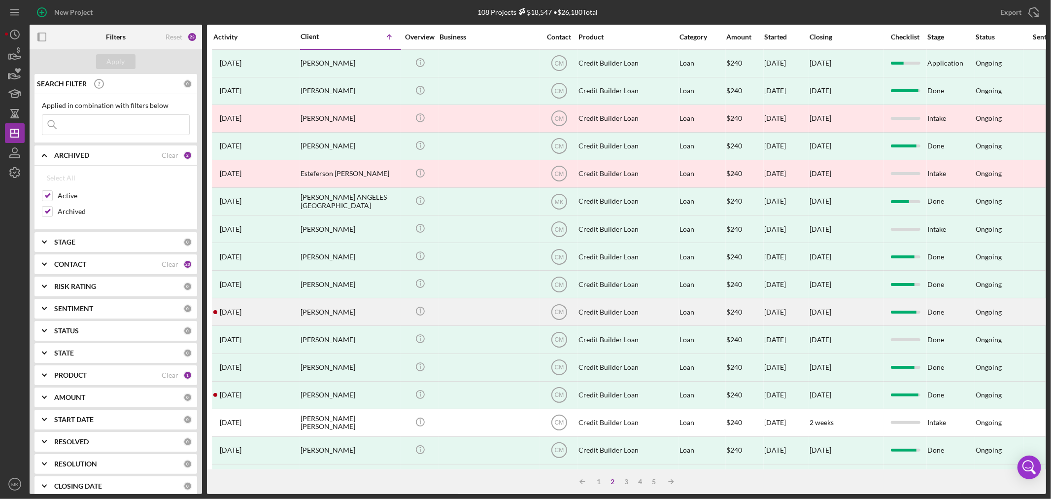
click at [344, 313] on div "[PERSON_NAME]" at bounding box center [350, 312] width 99 height 26
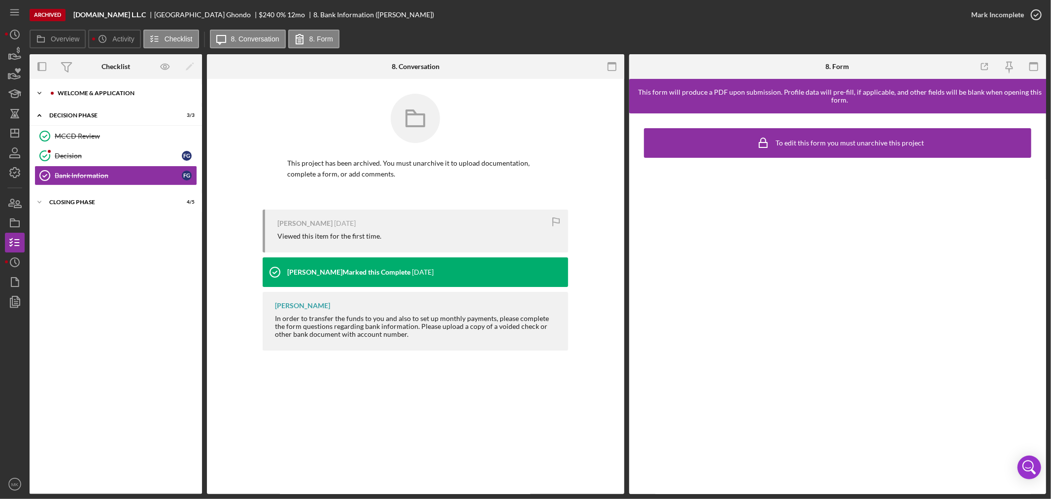
click at [60, 91] on div "Welcome & Application" at bounding box center [124, 93] width 132 height 6
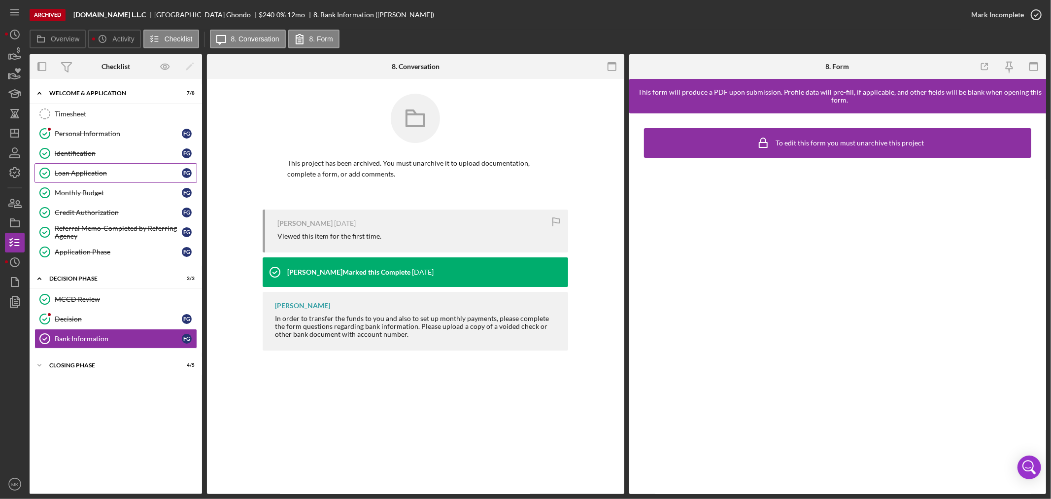
click at [90, 171] on div "Loan Application" at bounding box center [118, 173] width 127 height 8
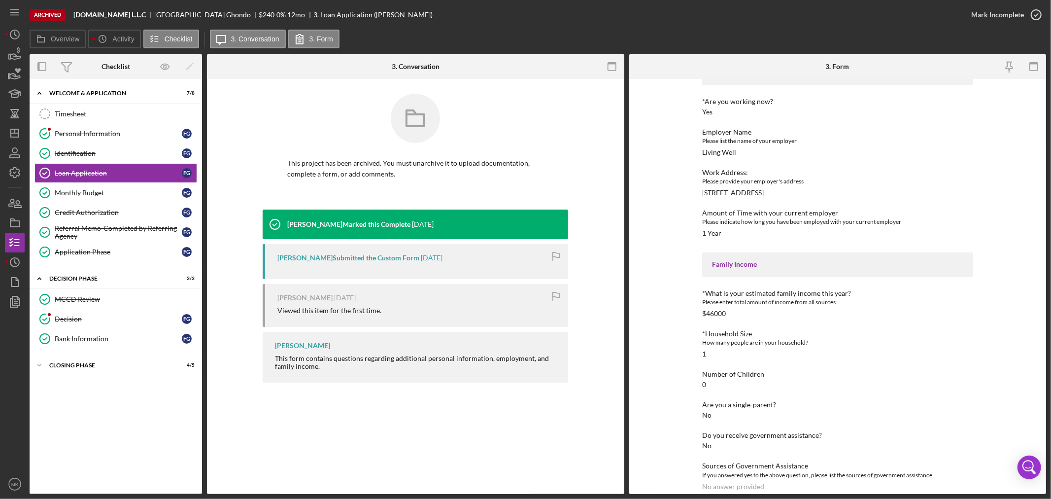
scroll to position [328, 0]
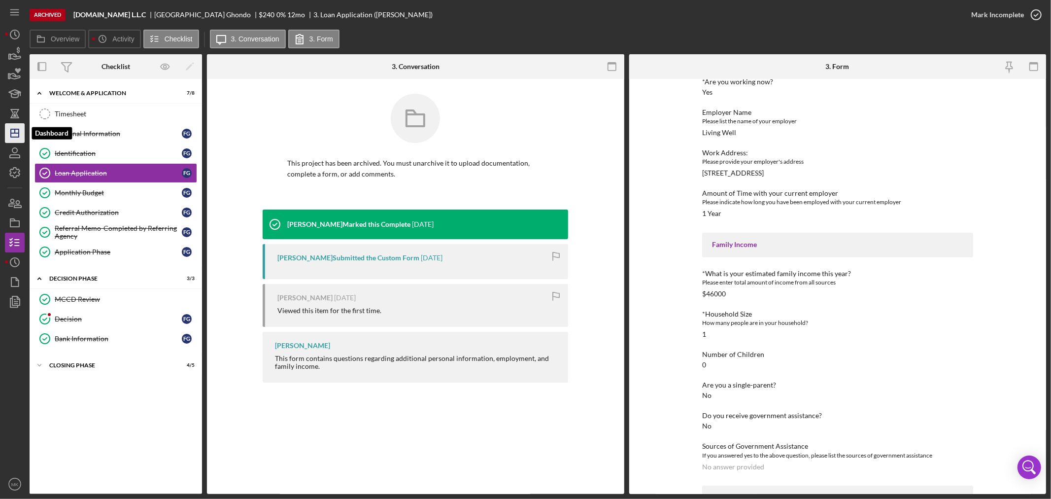
click at [17, 132] on icon "Icon/Dashboard" at bounding box center [14, 133] width 25 height 25
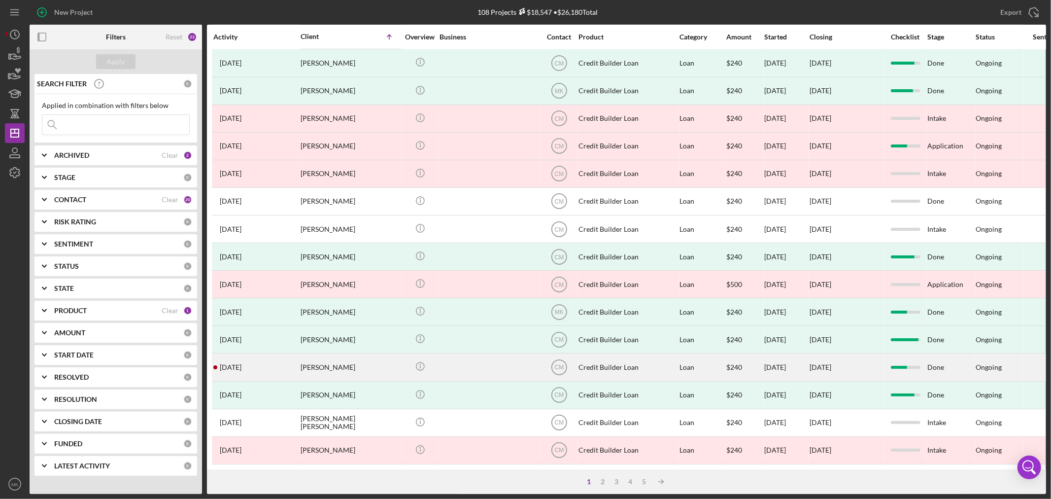
scroll to position [295, 0]
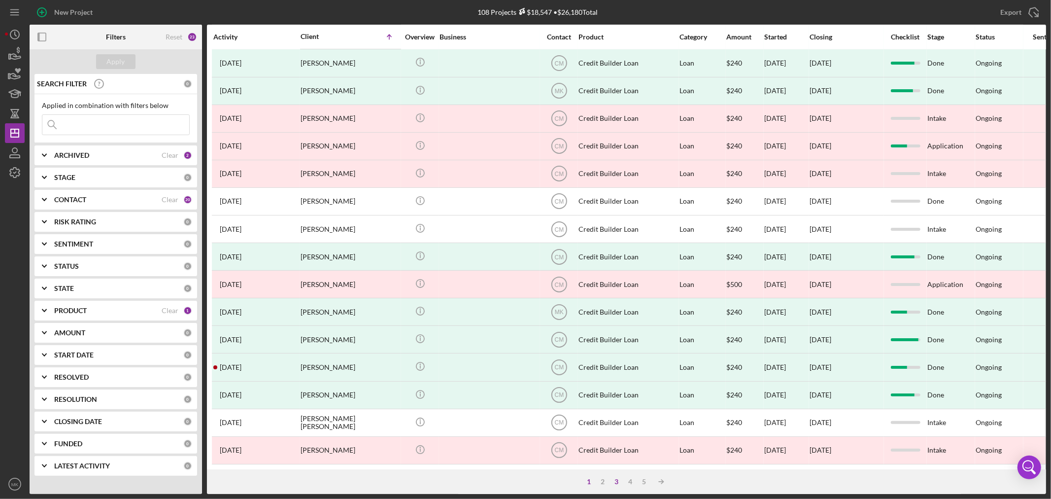
click at [617, 484] on div "3" at bounding box center [617, 482] width 14 height 8
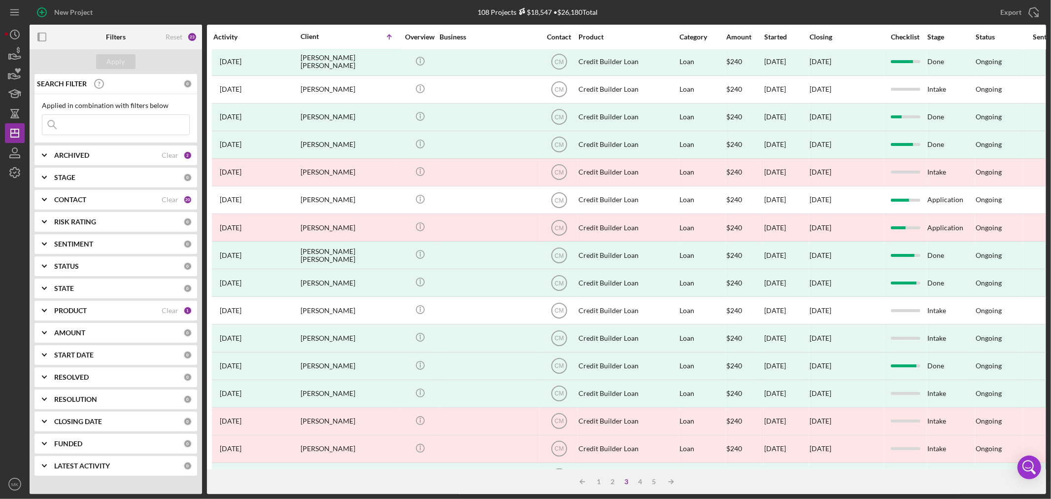
scroll to position [0, 0]
click at [615, 479] on div "2" at bounding box center [613, 482] width 14 height 8
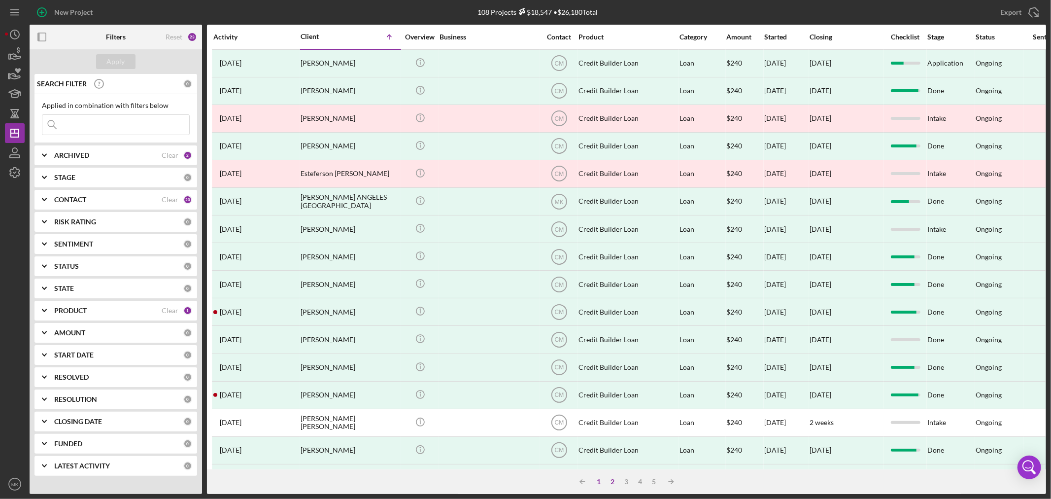
click at [598, 480] on div "1" at bounding box center [599, 482] width 14 height 8
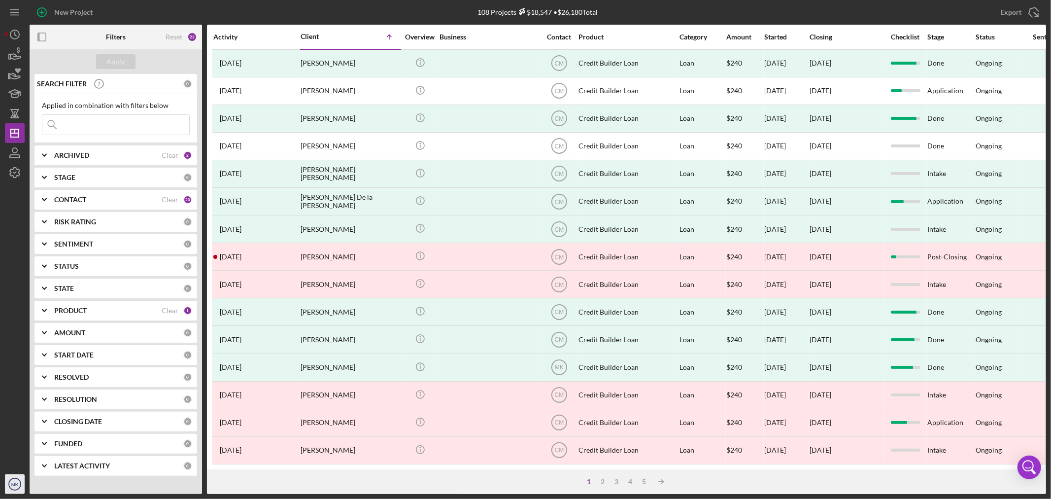
click at [13, 483] on text "MK" at bounding box center [14, 483] width 7 height 5
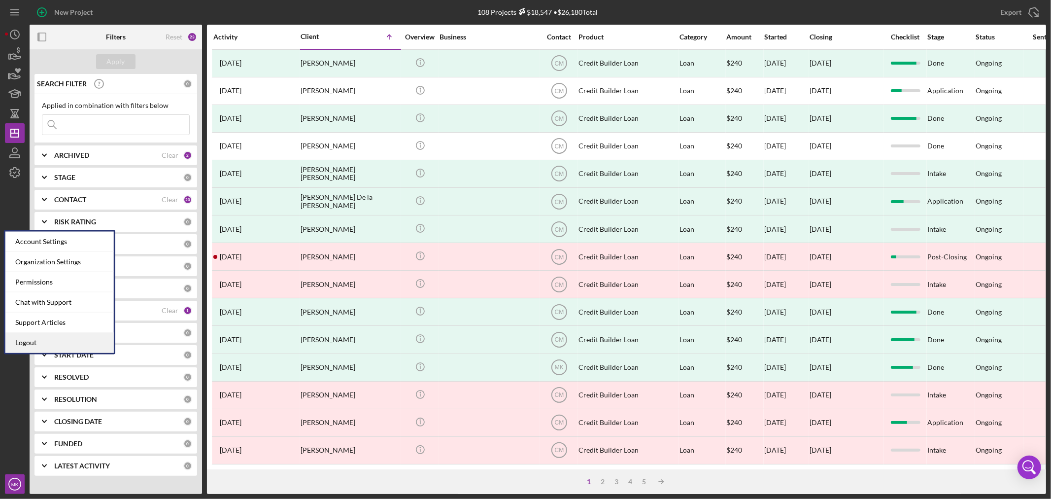
click at [59, 341] on link "Logout" at bounding box center [59, 343] width 108 height 20
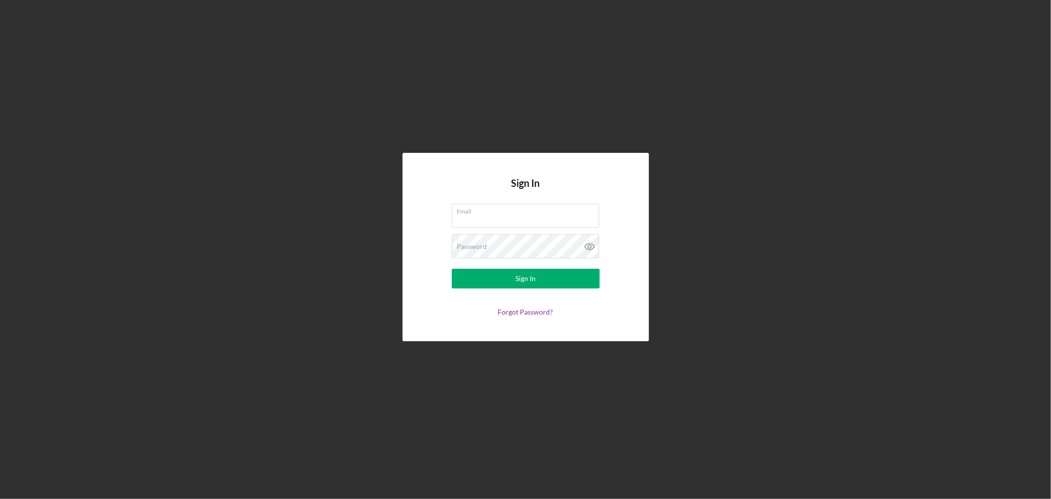
type input "[EMAIL_ADDRESS][DOMAIN_NAME]"
